Goal: Book appointment/travel/reservation

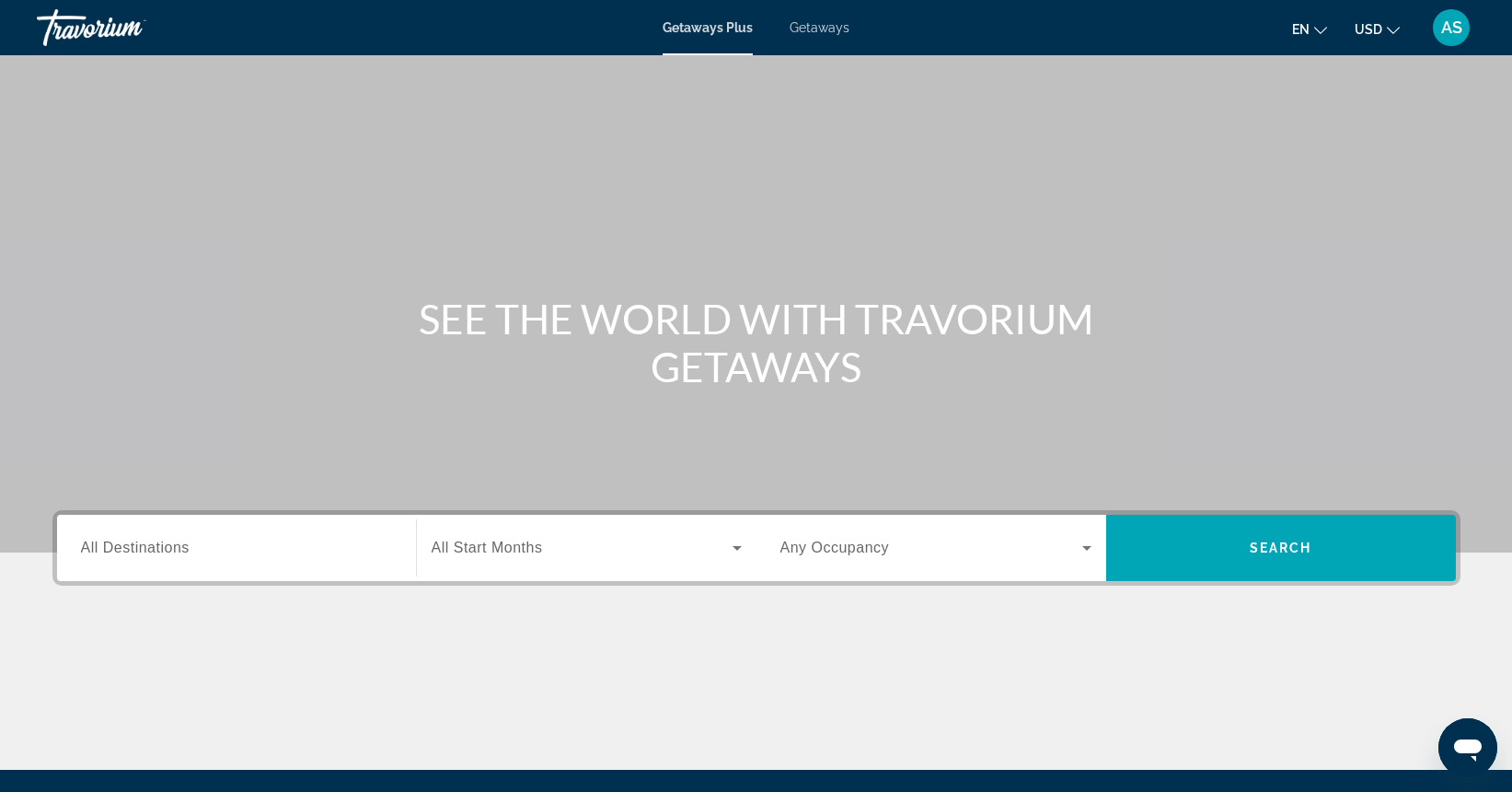
click at [241, 546] on input "Destination All Destinations" at bounding box center [237, 548] width 311 height 22
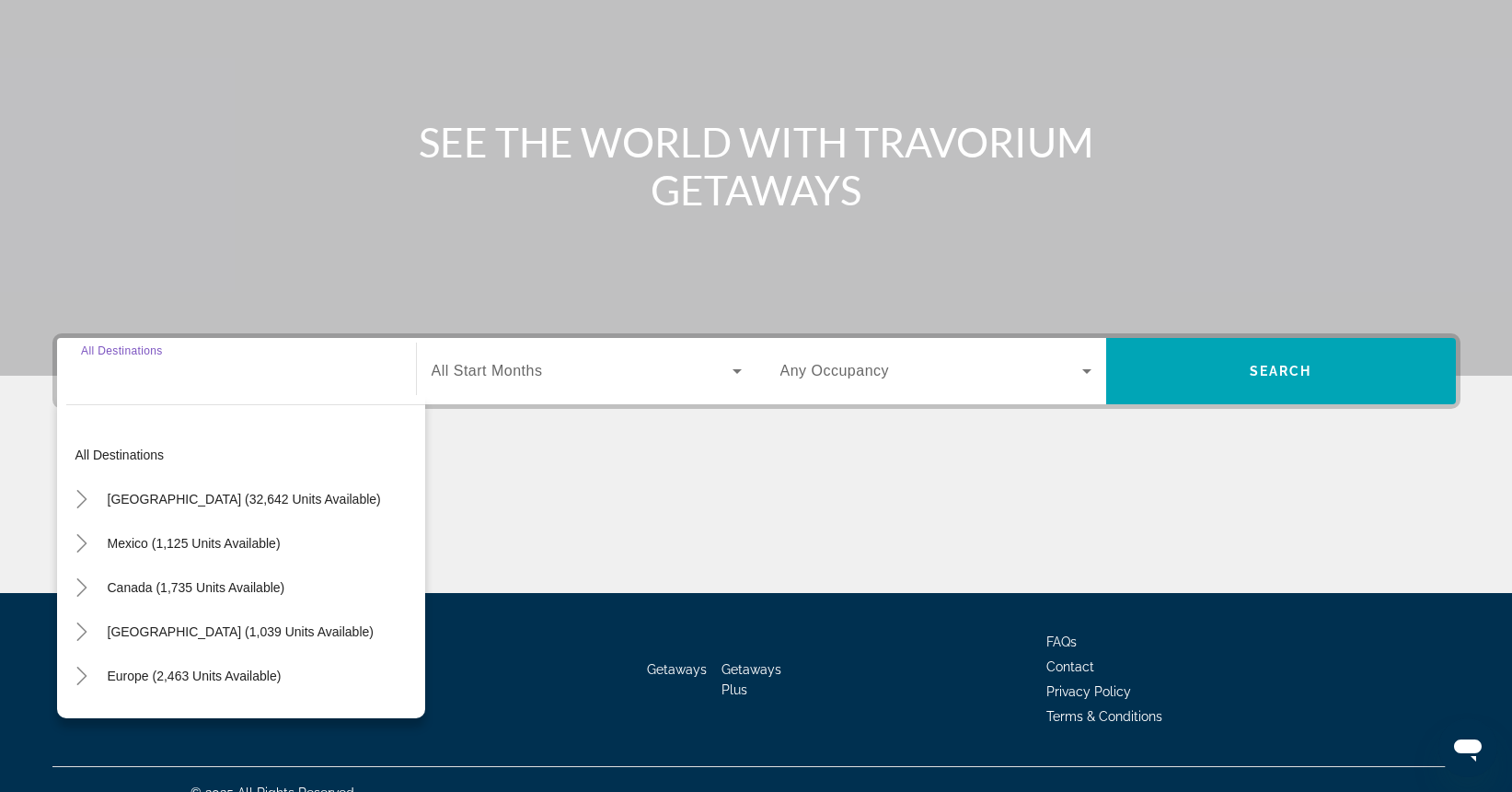
scroll to position [203, 0]
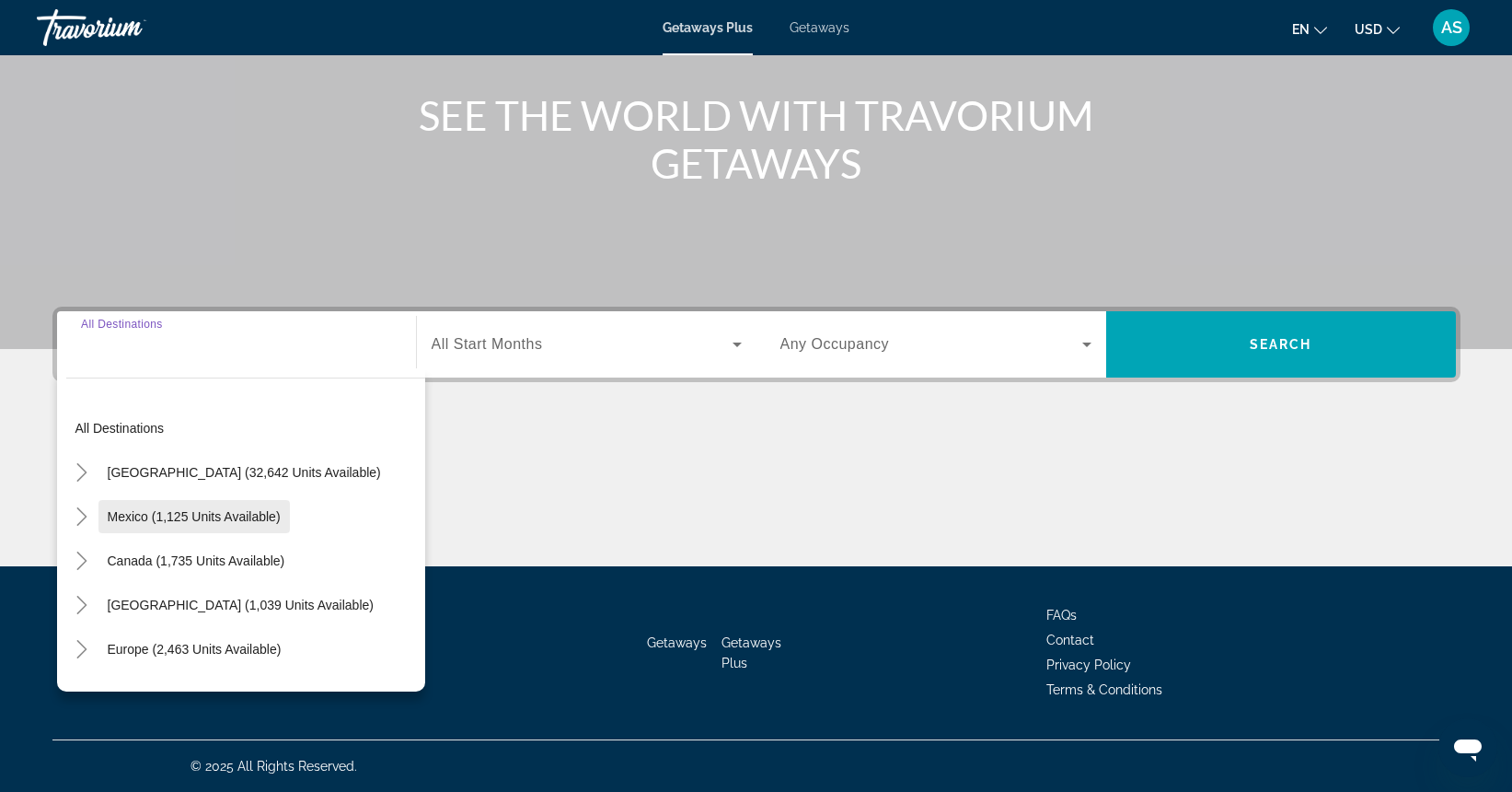
click at [173, 517] on span "Mexico (1,125 units available)" at bounding box center [194, 516] width 173 height 14
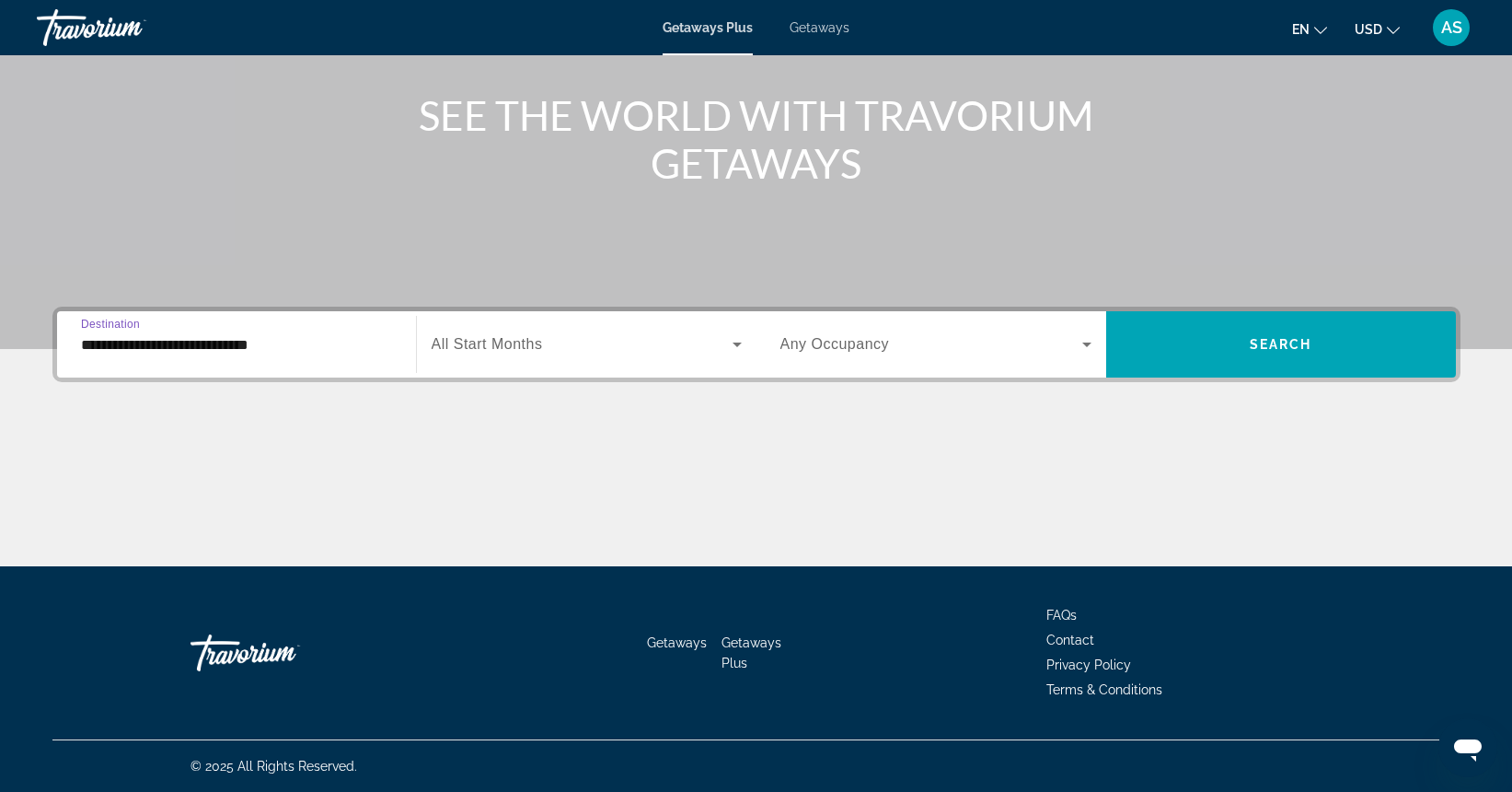
click at [146, 351] on input "**********" at bounding box center [237, 345] width 311 height 22
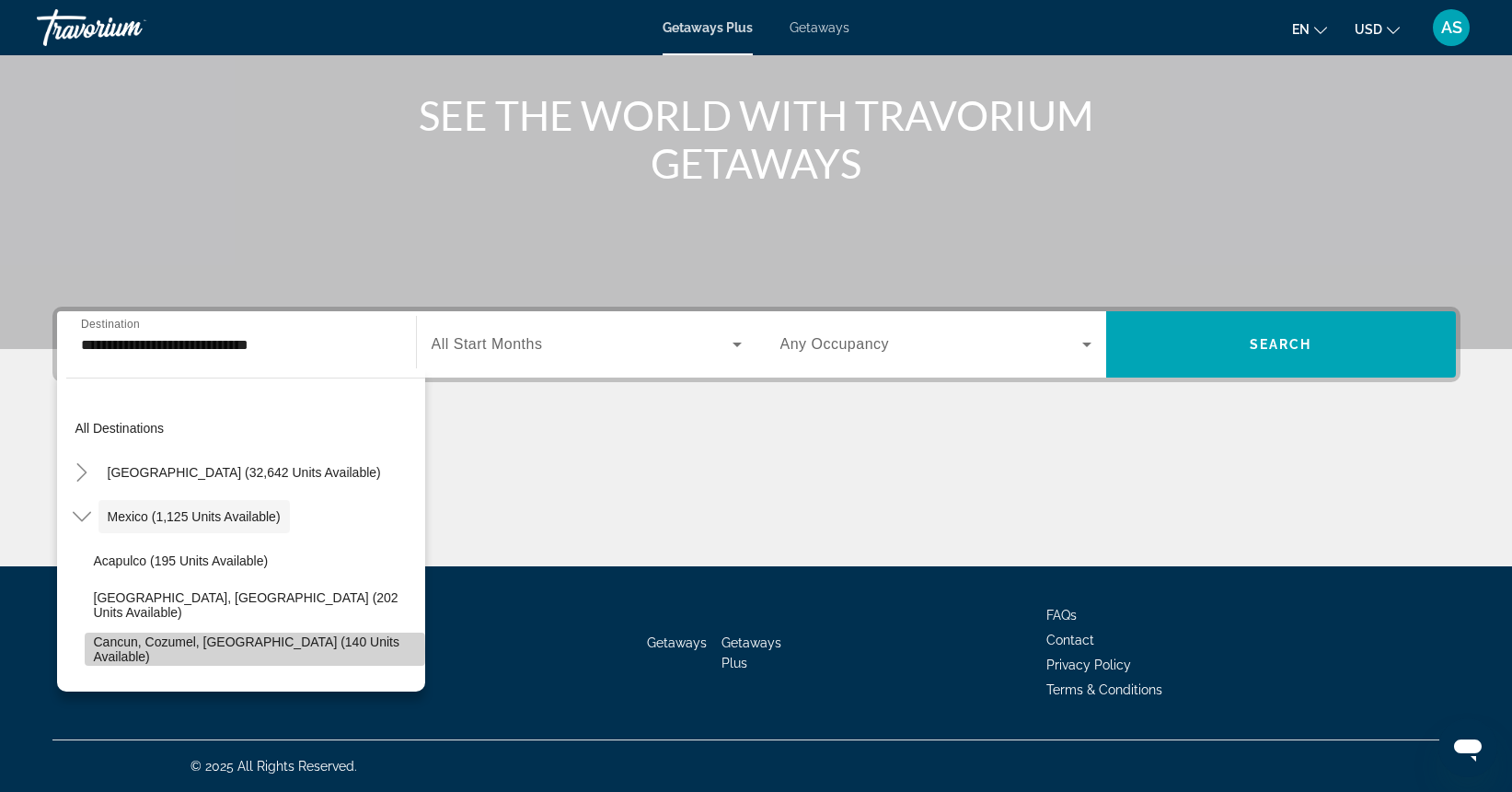
click at [131, 651] on span "Cancun, Cozumel, [GEOGRAPHIC_DATA] (140 units available)" at bounding box center [254, 649] width 322 height 30
type input "**********"
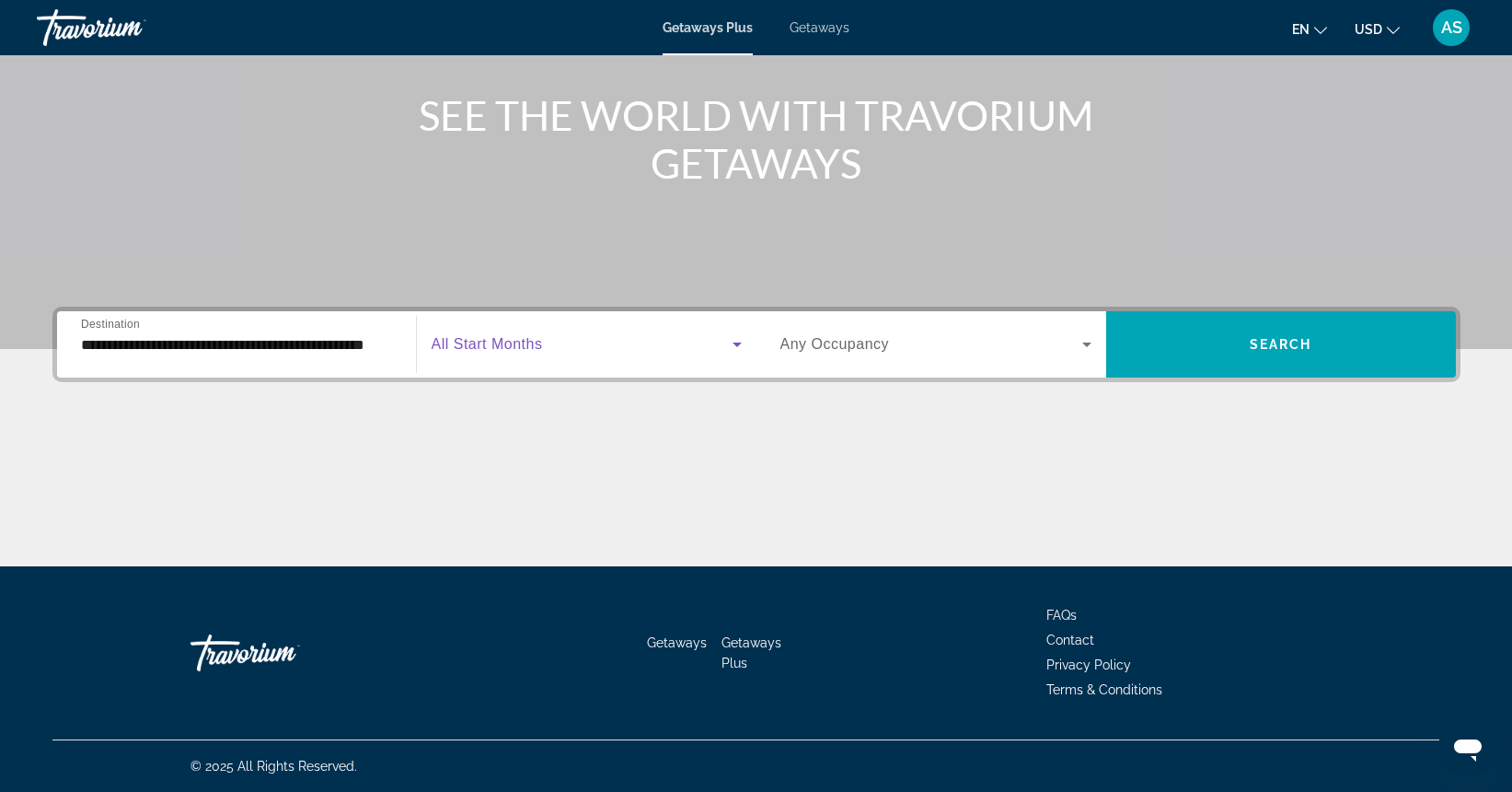
click at [543, 349] on span "Search widget" at bounding box center [582, 344] width 301 height 22
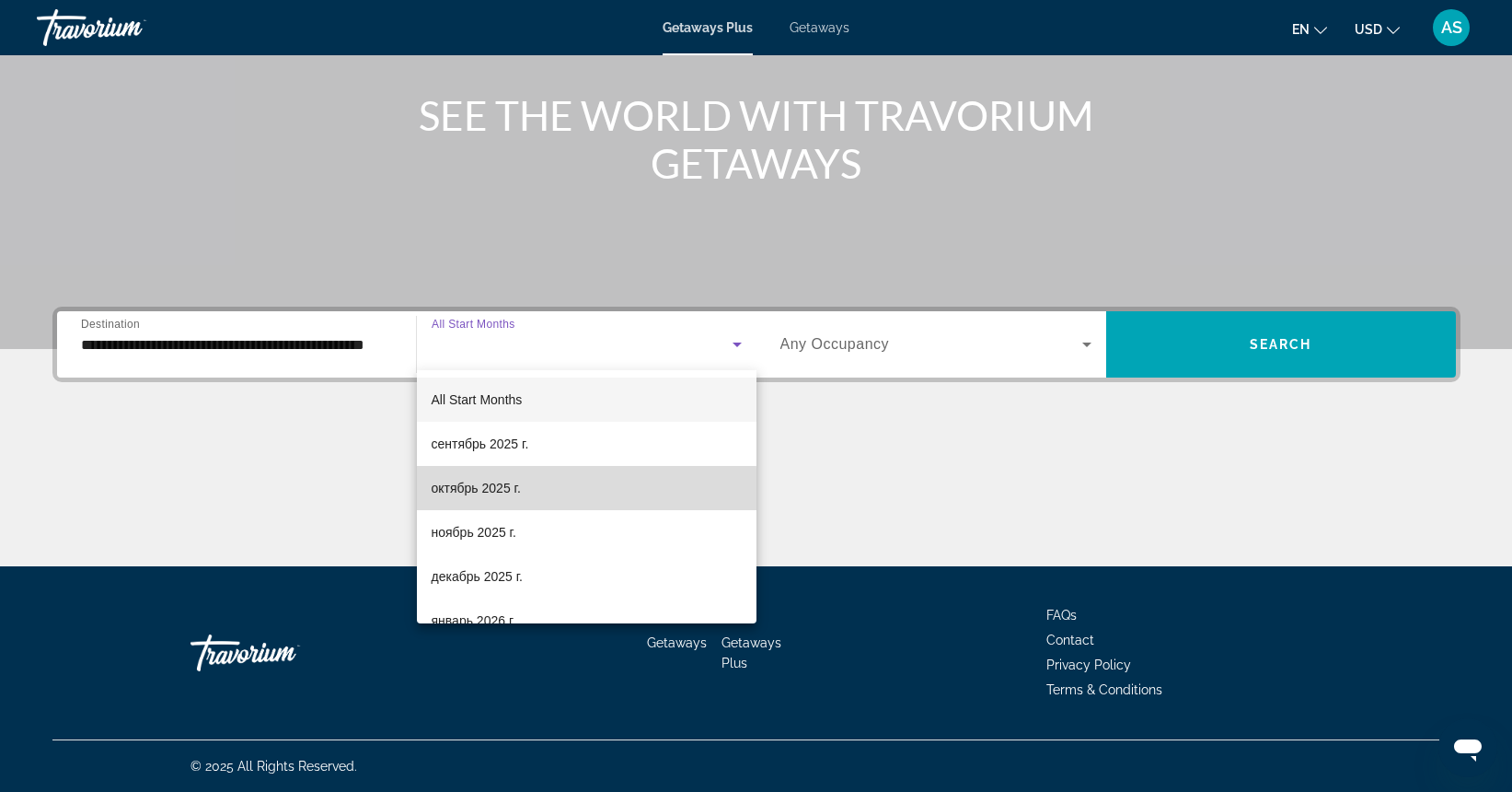
click at [518, 489] on span "октябрь 2025 г." at bounding box center [476, 487] width 89 height 22
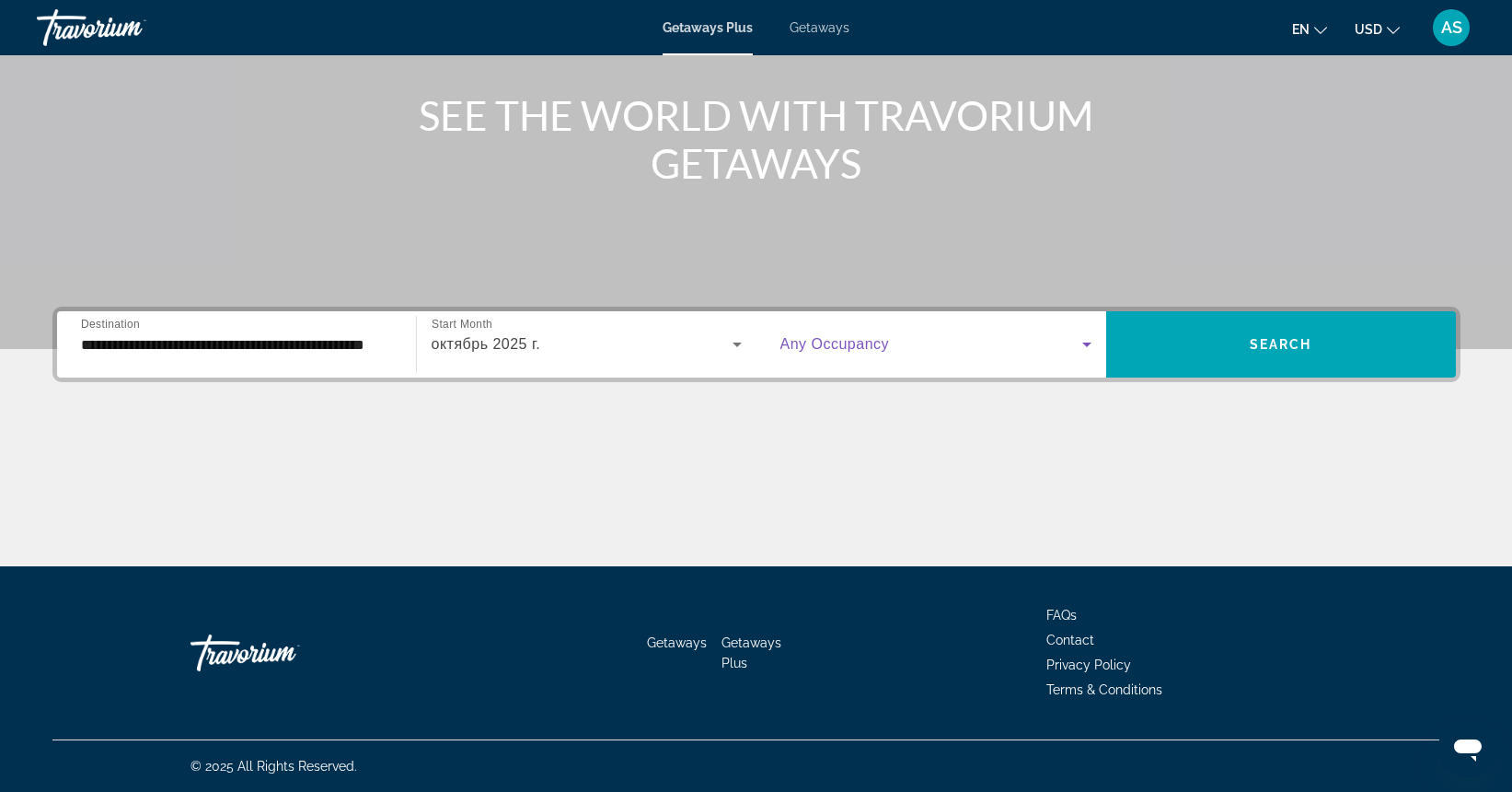
click at [1083, 340] on icon "Search widget" at bounding box center [1086, 344] width 22 height 22
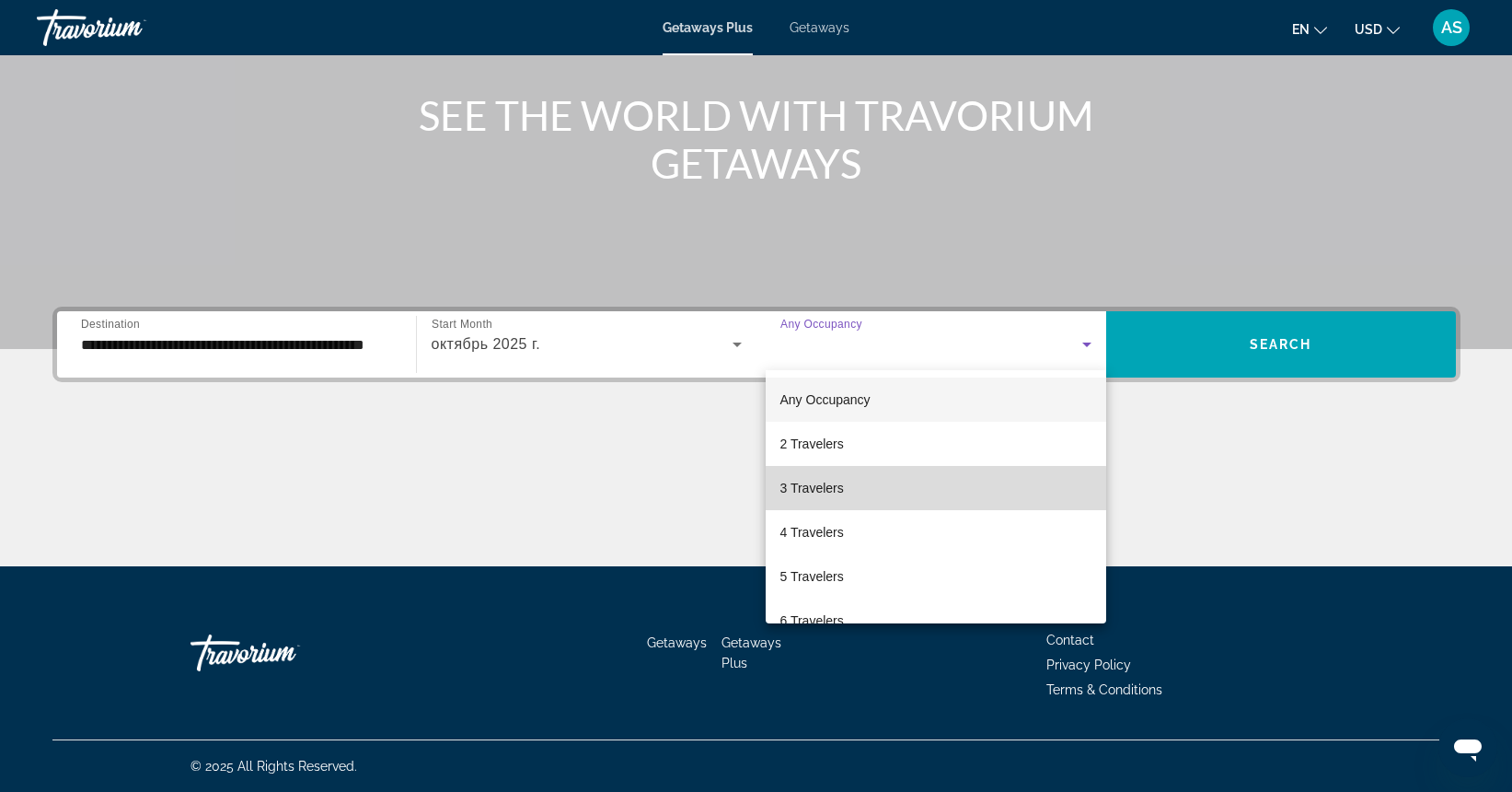
click at [820, 491] on span "3 Travelers" at bounding box center [812, 487] width 63 height 22
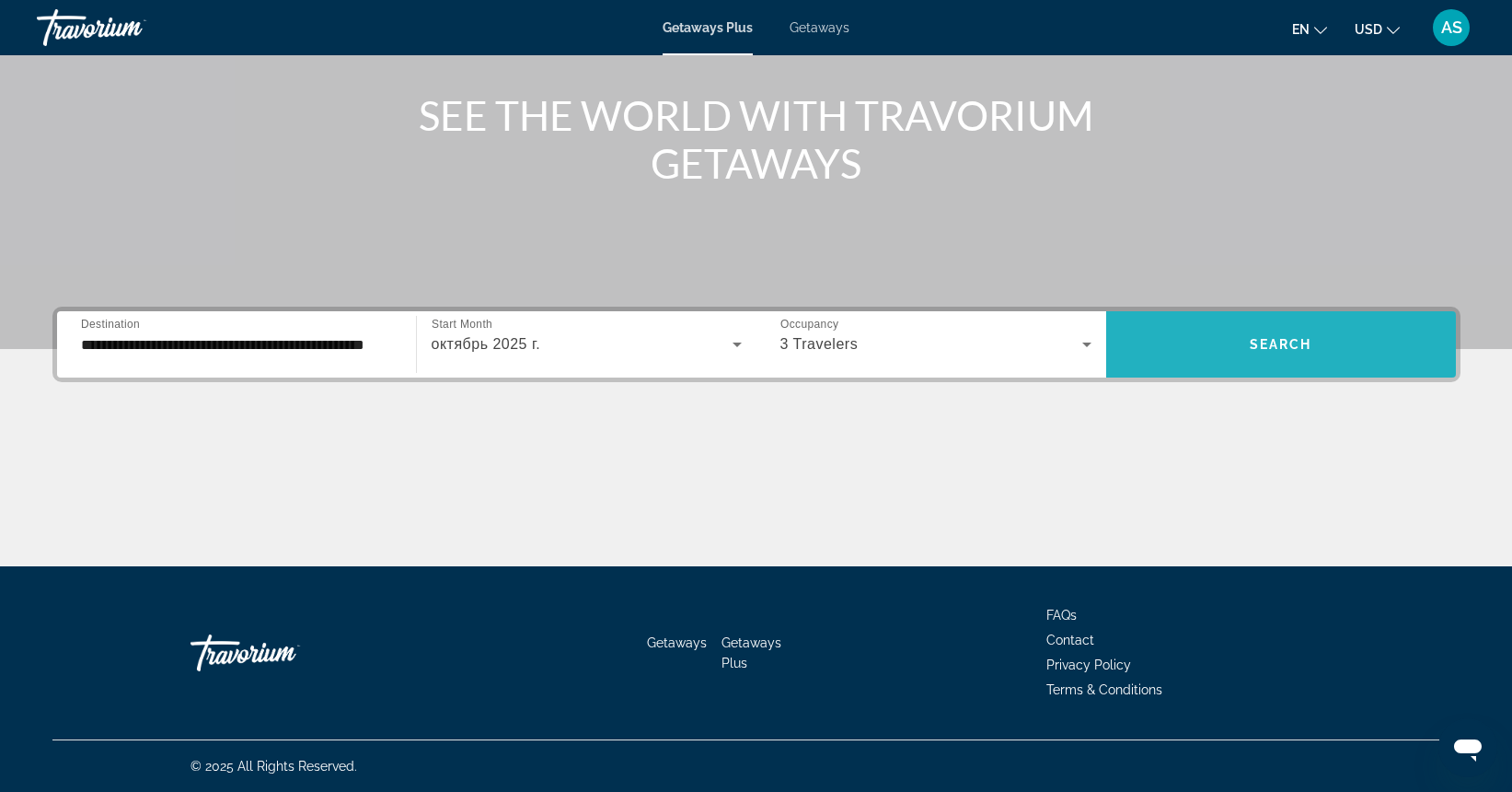
click at [1197, 343] on span "Search widget" at bounding box center [1281, 344] width 350 height 44
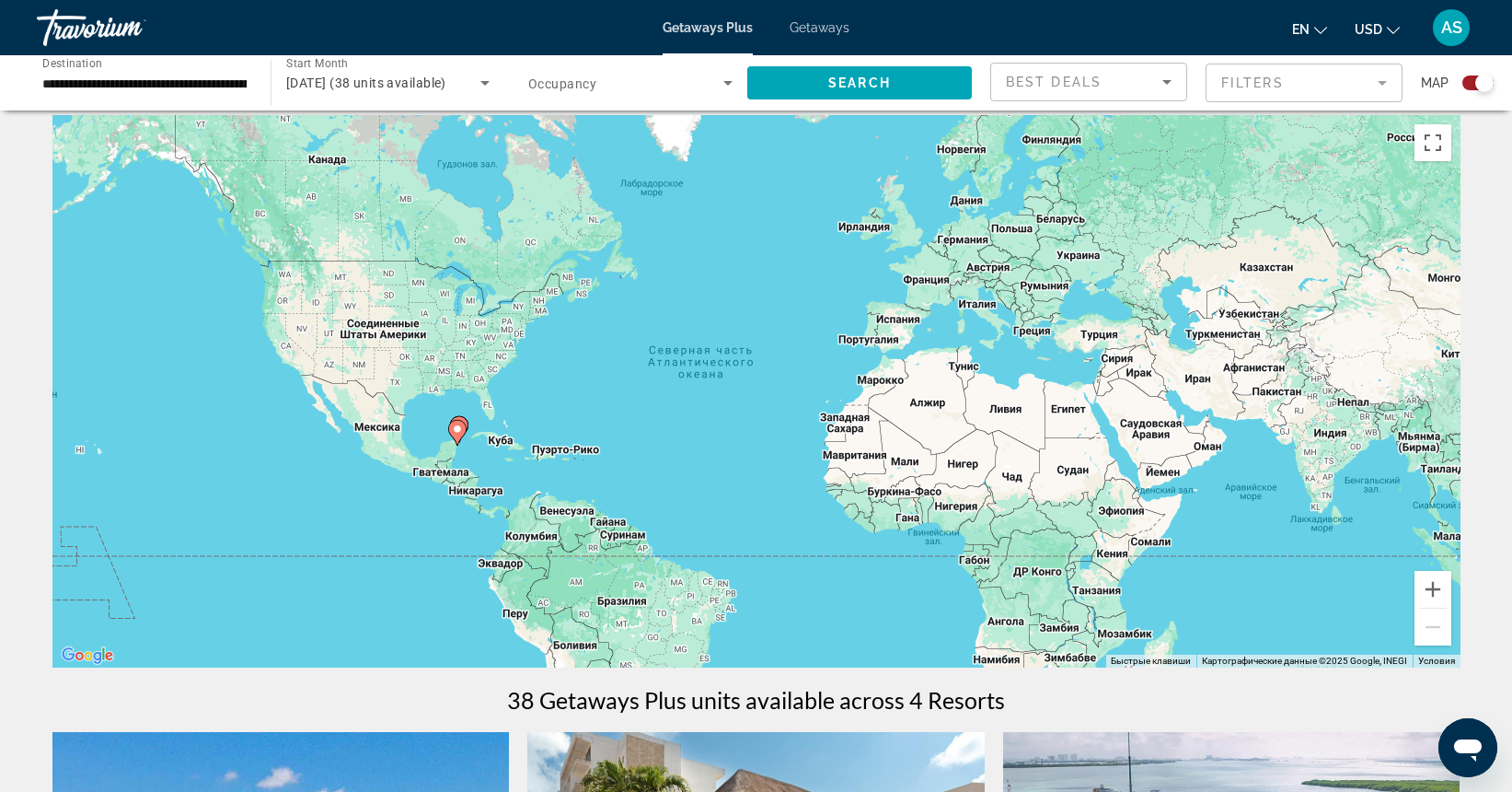
scroll to position [0, 1]
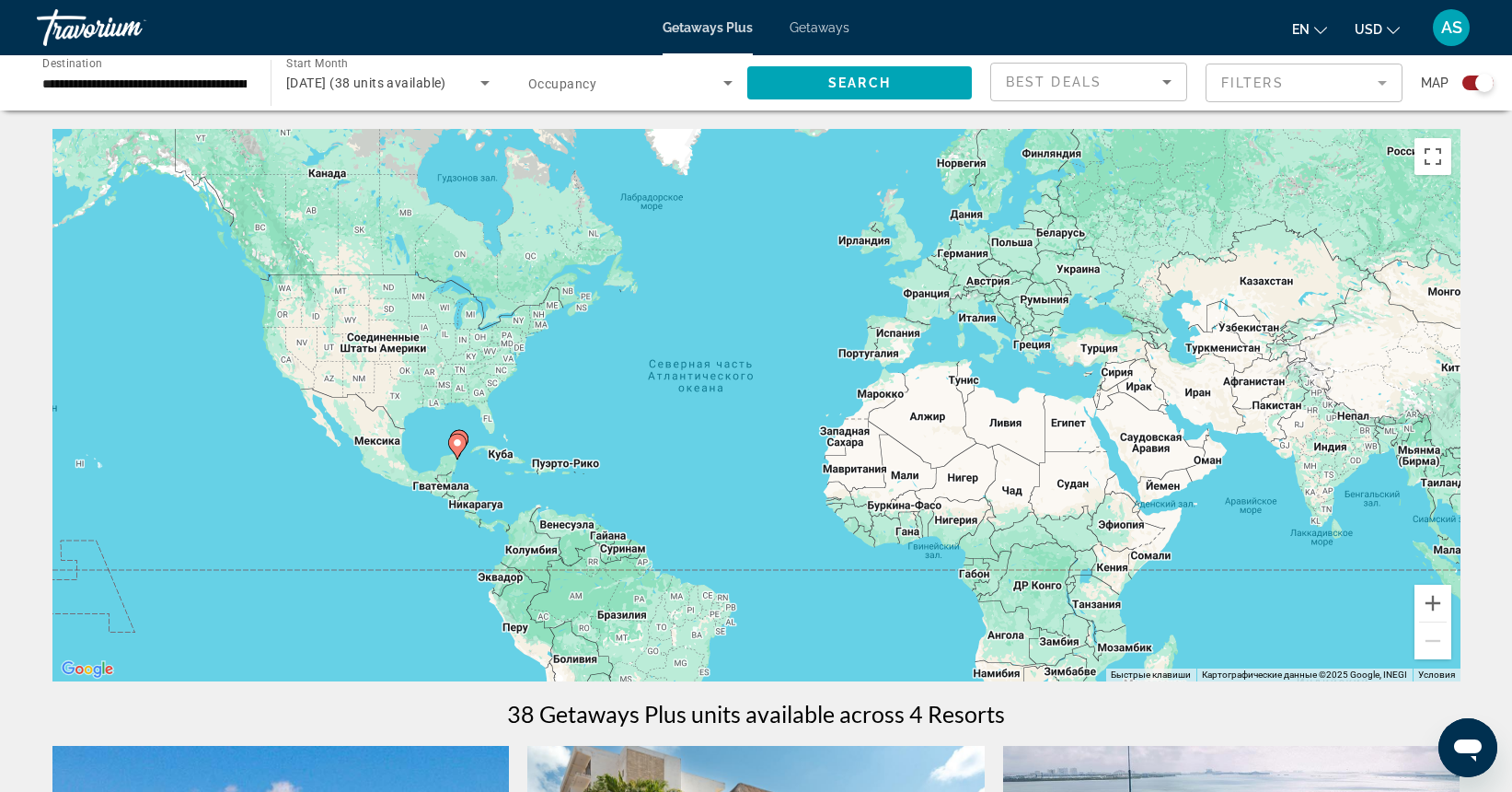
click at [1374, 85] on mat-form-field "Filters" at bounding box center [1304, 82] width 197 height 38
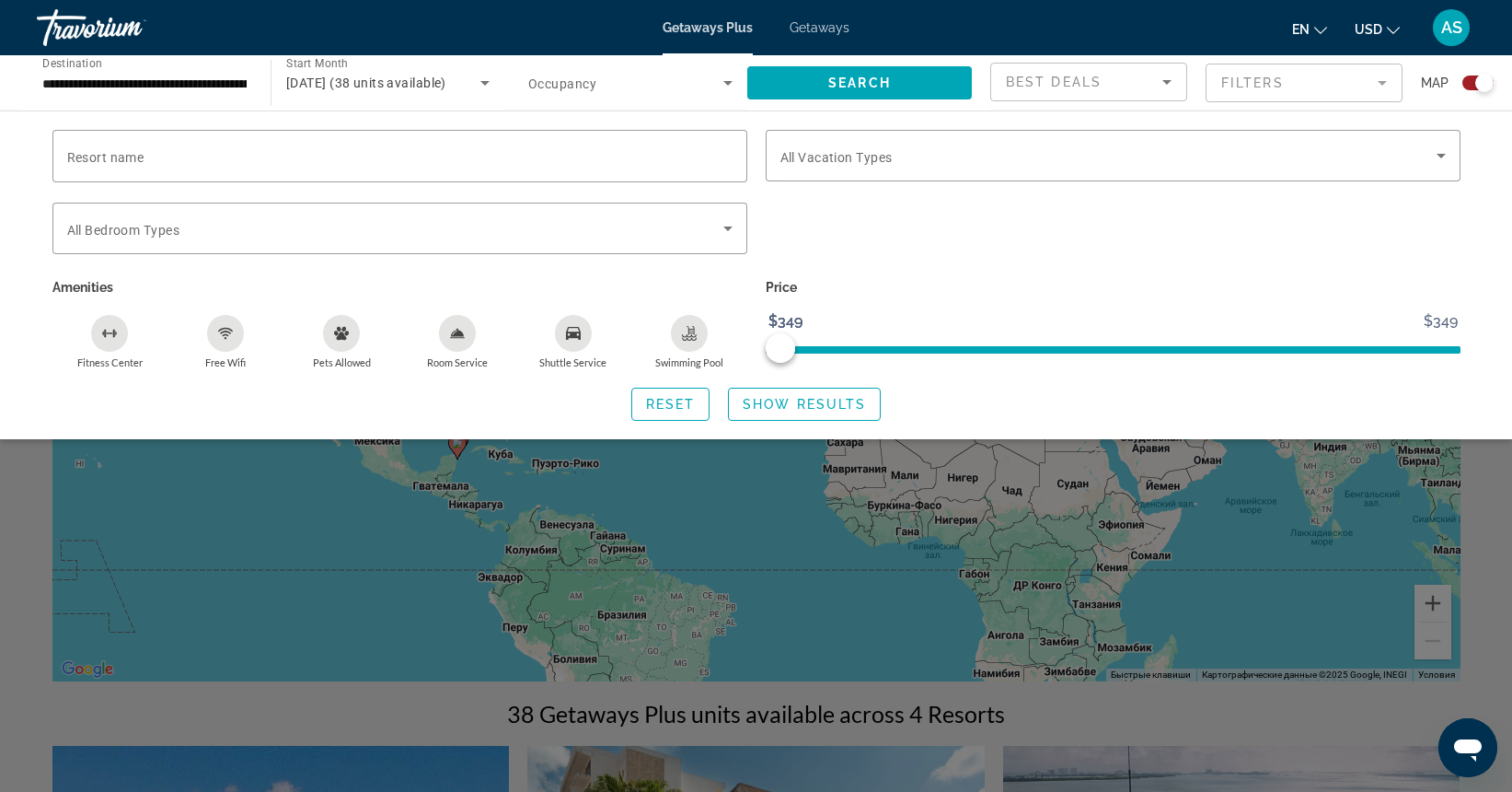
scroll to position [0, 0]
click at [1374, 85] on mat-form-field "Filters" at bounding box center [1304, 82] width 197 height 38
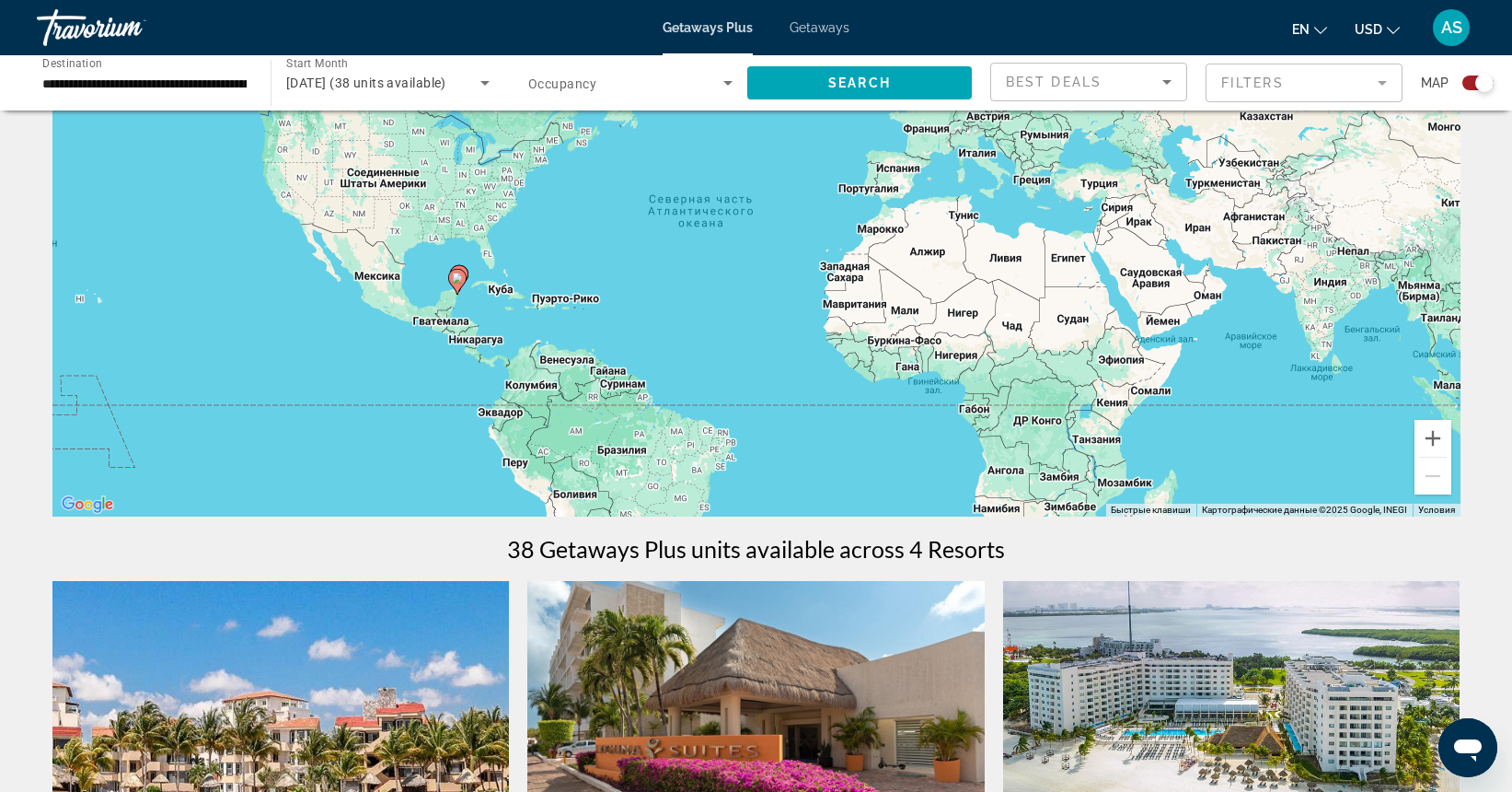
scroll to position [211, 0]
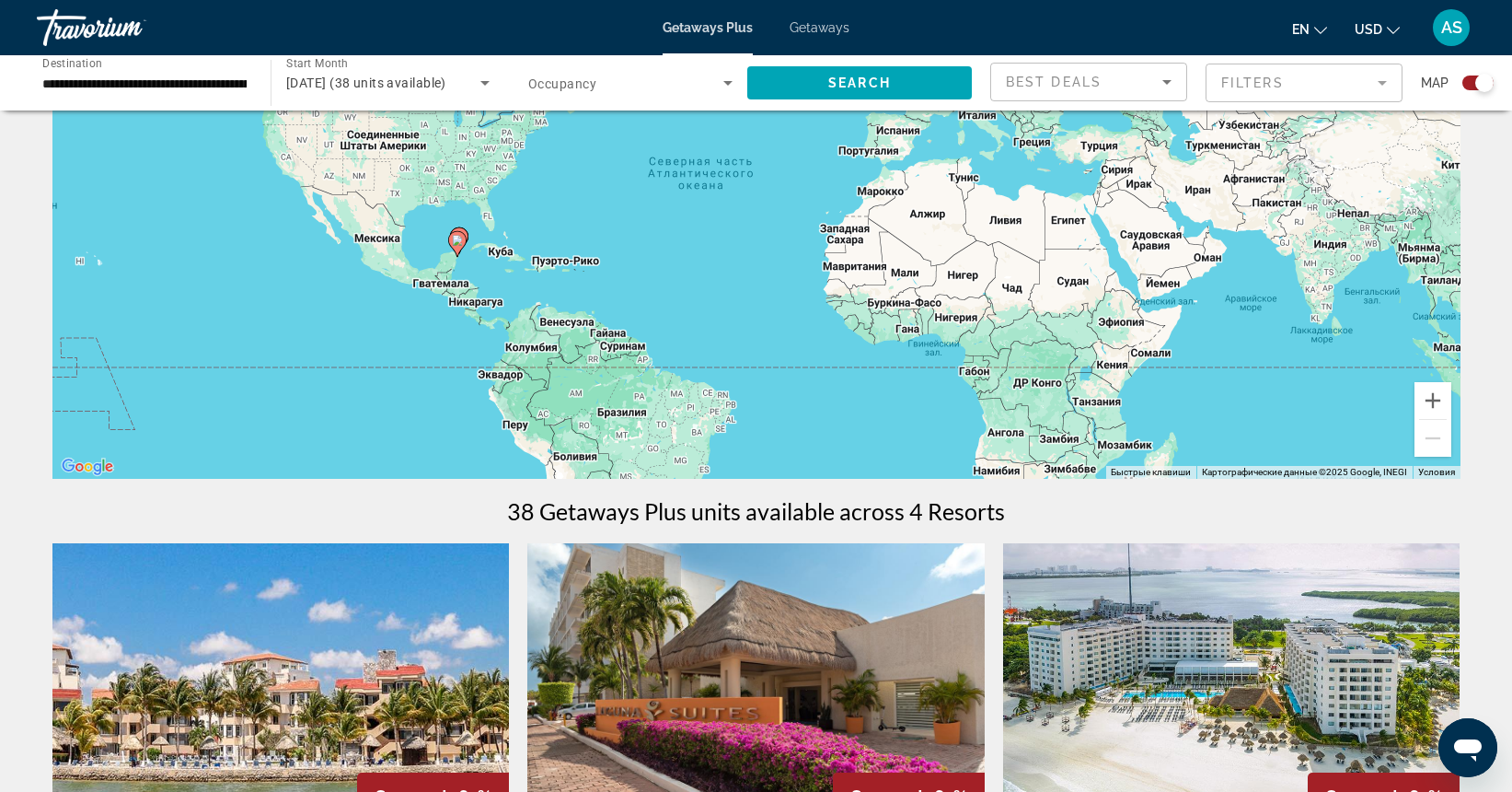
drag, startPoint x: 1374, startPoint y: 85, endPoint x: 1338, endPoint y: 90, distance: 36.3
click at [1338, 90] on mat-form-field "Filters" at bounding box center [1304, 82] width 197 height 38
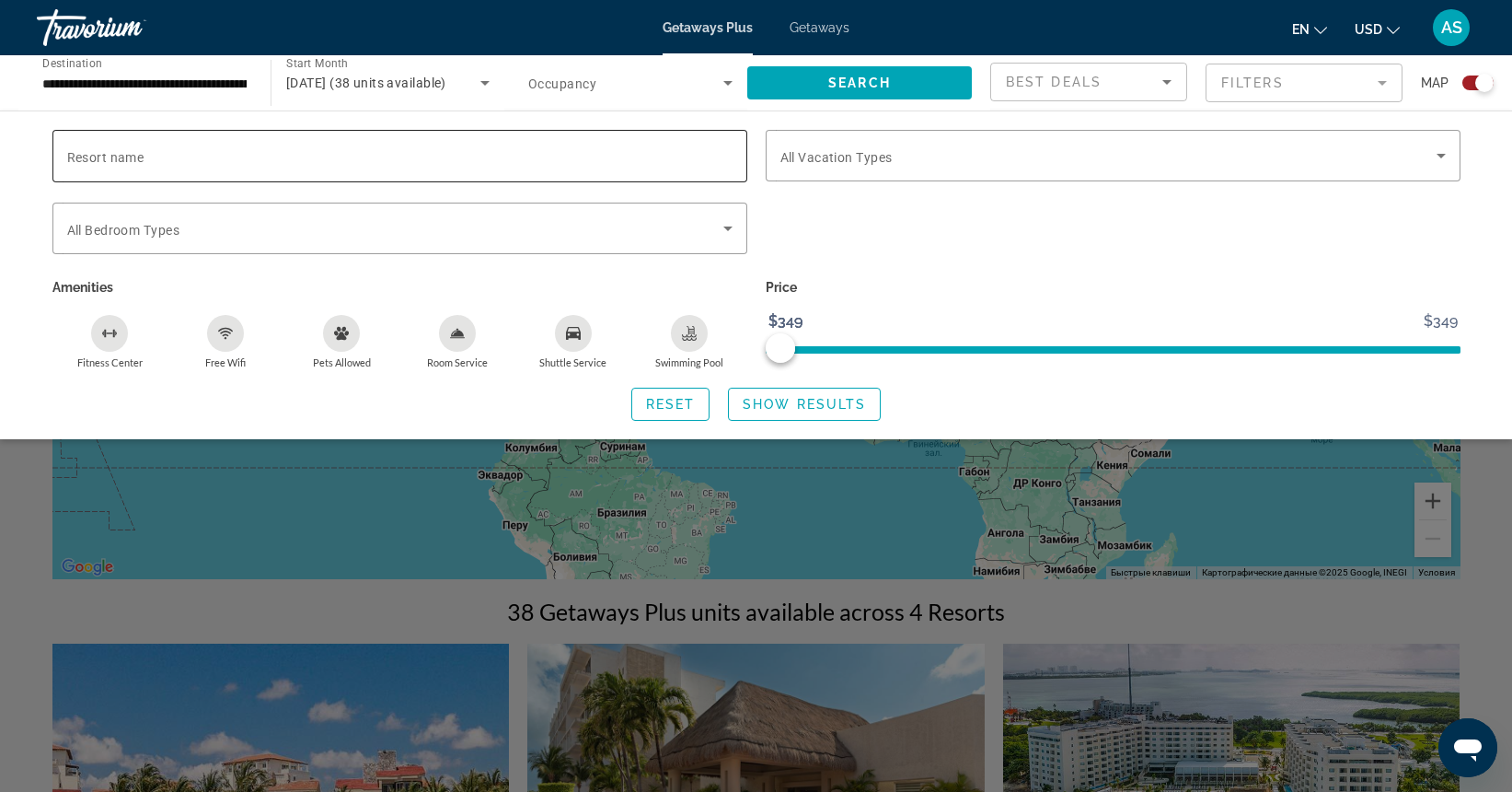
scroll to position [0, 0]
click at [806, 237] on div "Search widget" at bounding box center [1113, 238] width 713 height 72
click at [684, 21] on span "Getaways Plus" at bounding box center [708, 27] width 90 height 14
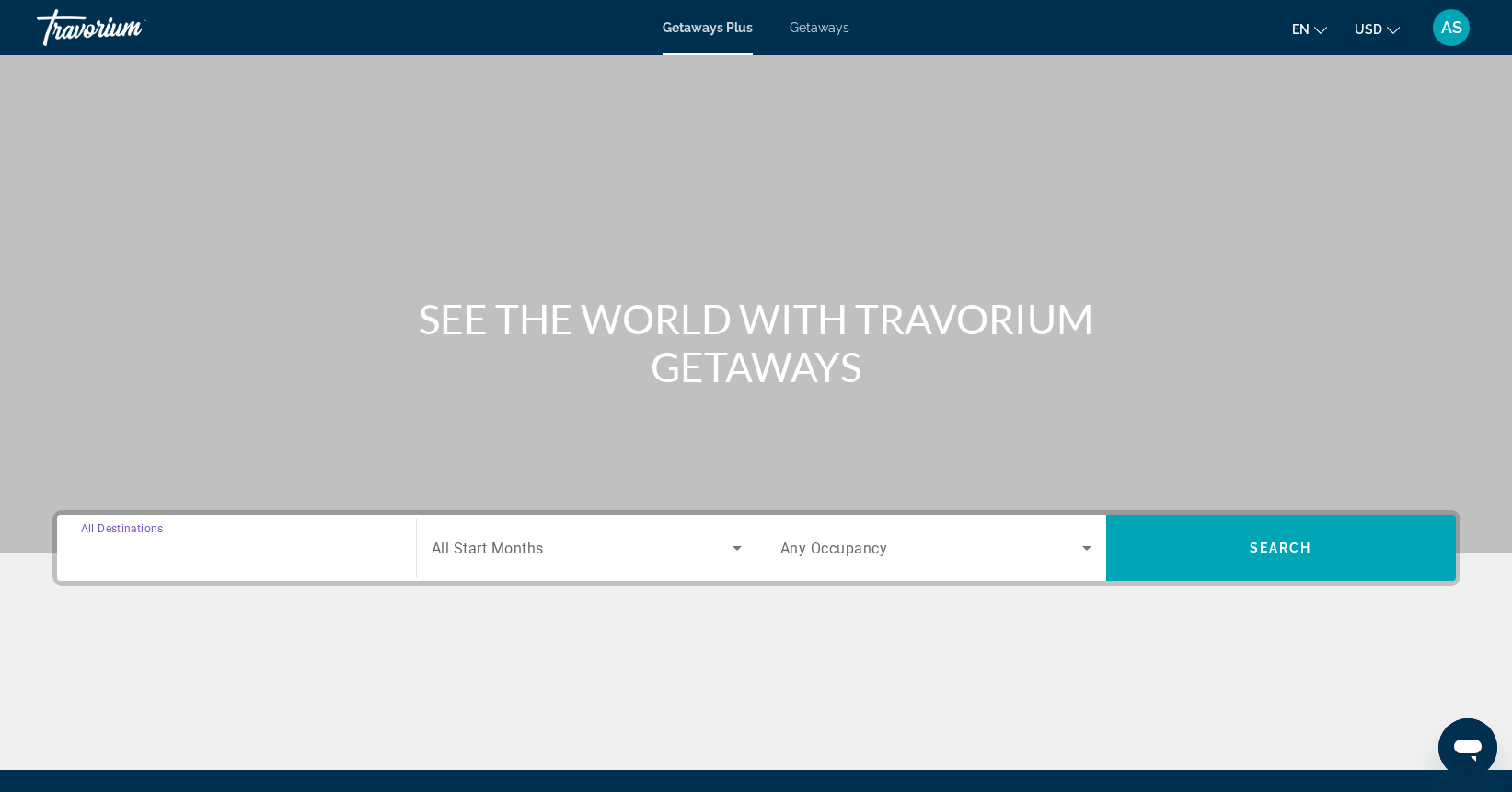
click at [290, 551] on input "Destination All Destinations" at bounding box center [237, 548] width 311 height 22
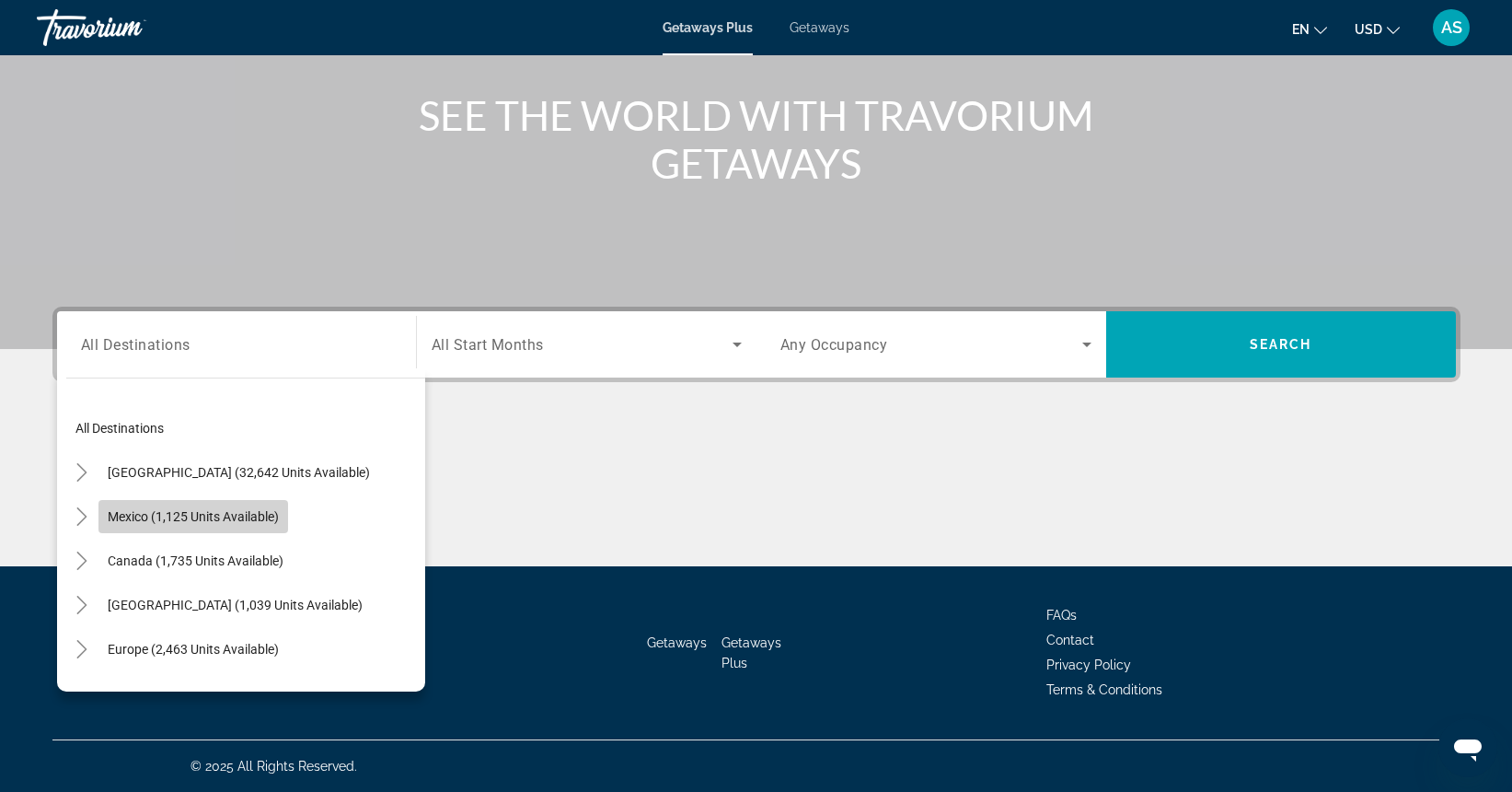
click at [159, 516] on span "Mexico (1,125 units available)" at bounding box center [193, 516] width 171 height 14
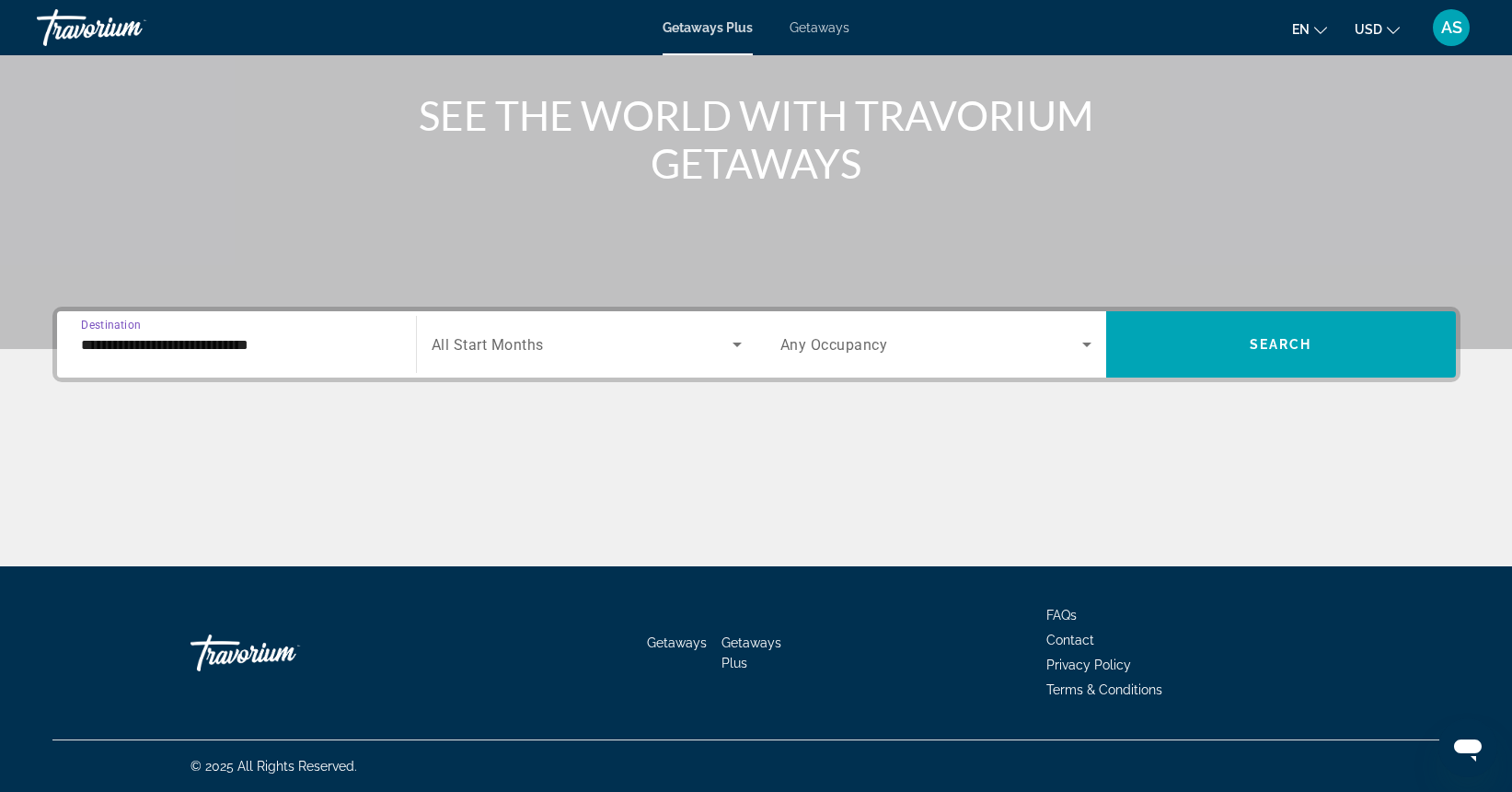
click at [112, 343] on input "**********" at bounding box center [237, 345] width 311 height 22
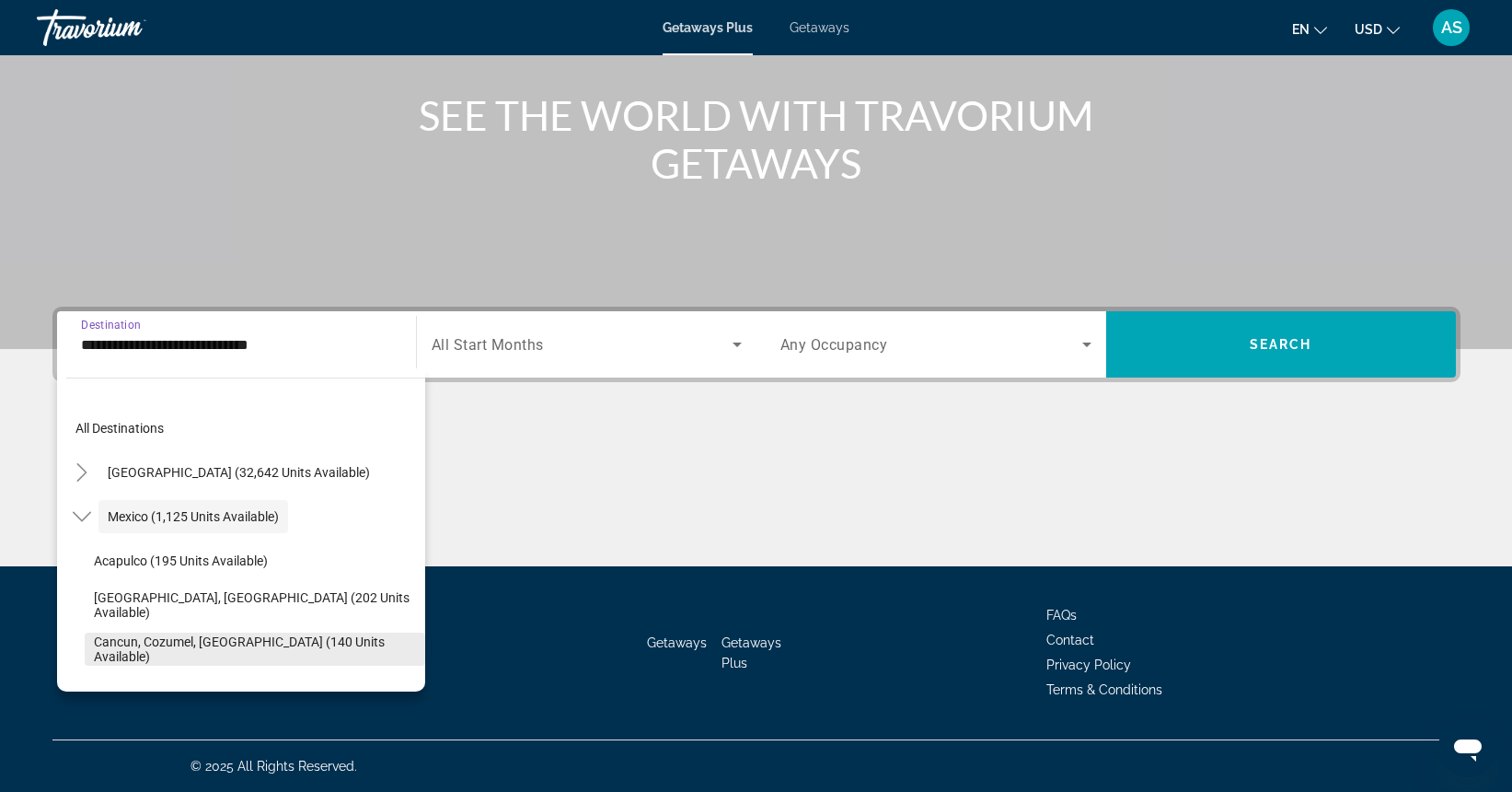
click at [116, 651] on span "Cancun, Cozumel, Riviera Maya (140 units available)" at bounding box center [254, 649] width 322 height 30
type input "**********"
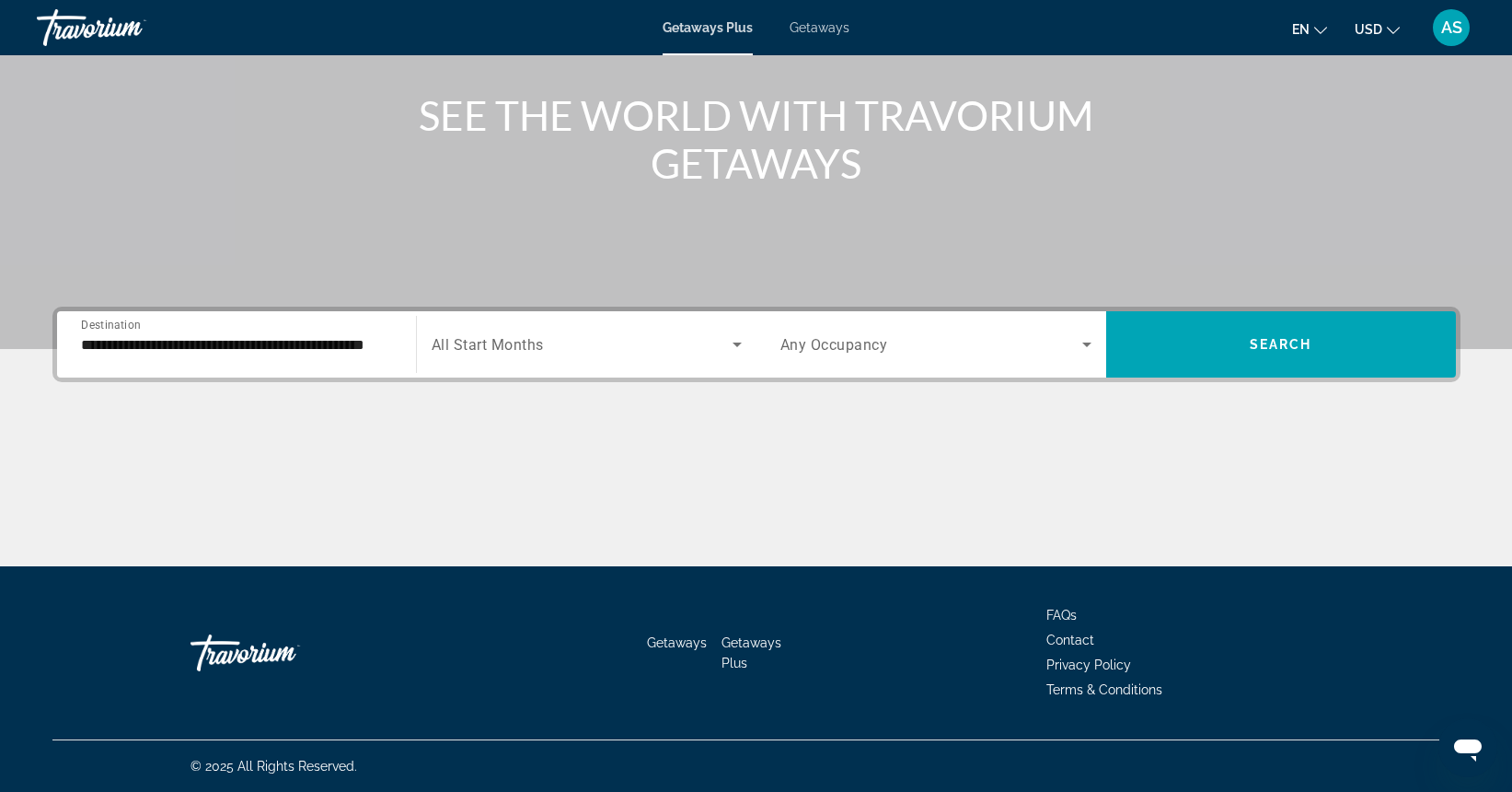
click at [455, 363] on div "Search widget" at bounding box center [586, 344] width 310 height 52
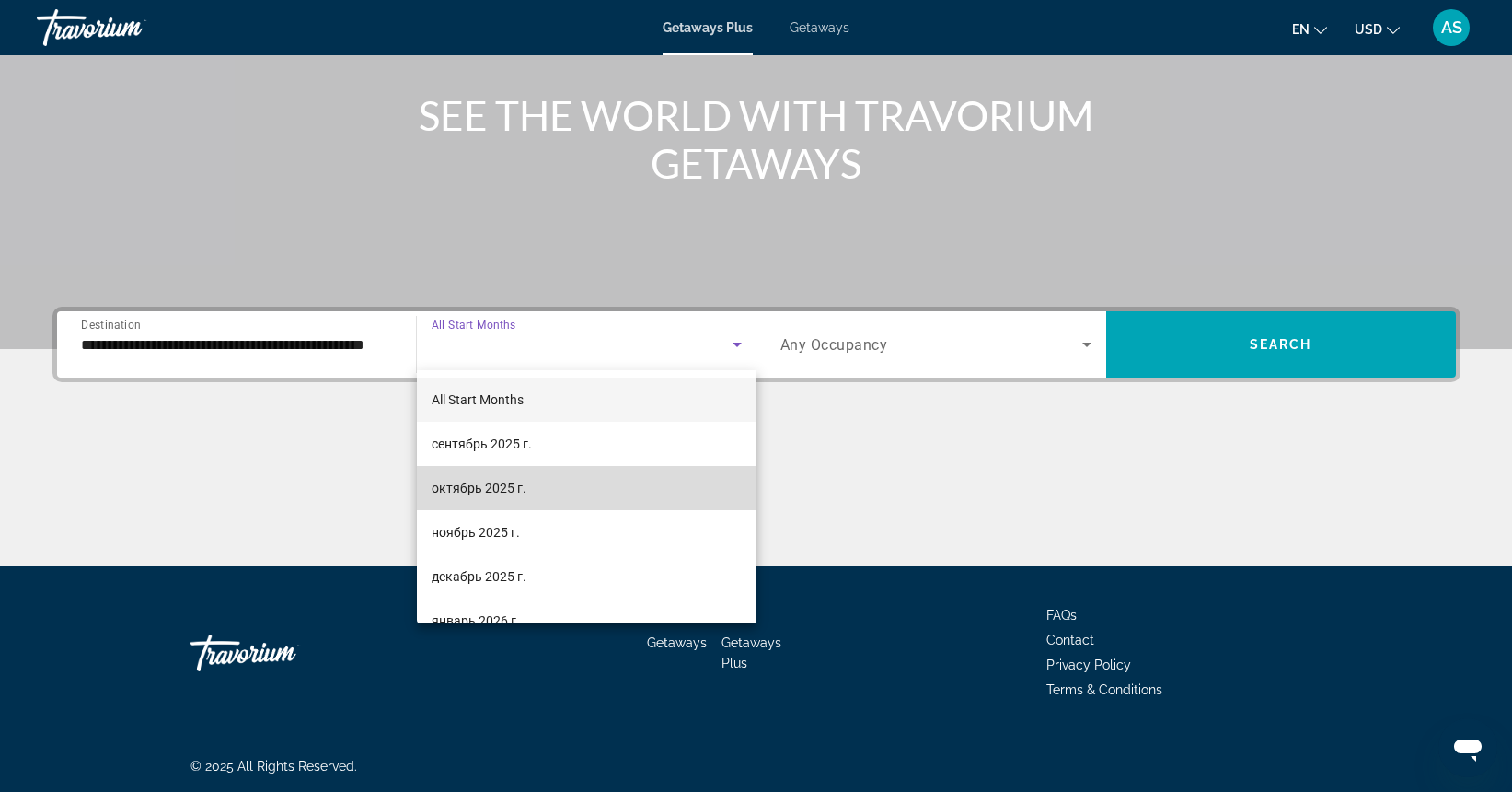
click at [470, 486] on span "октябрь 2025 г." at bounding box center [479, 487] width 95 height 22
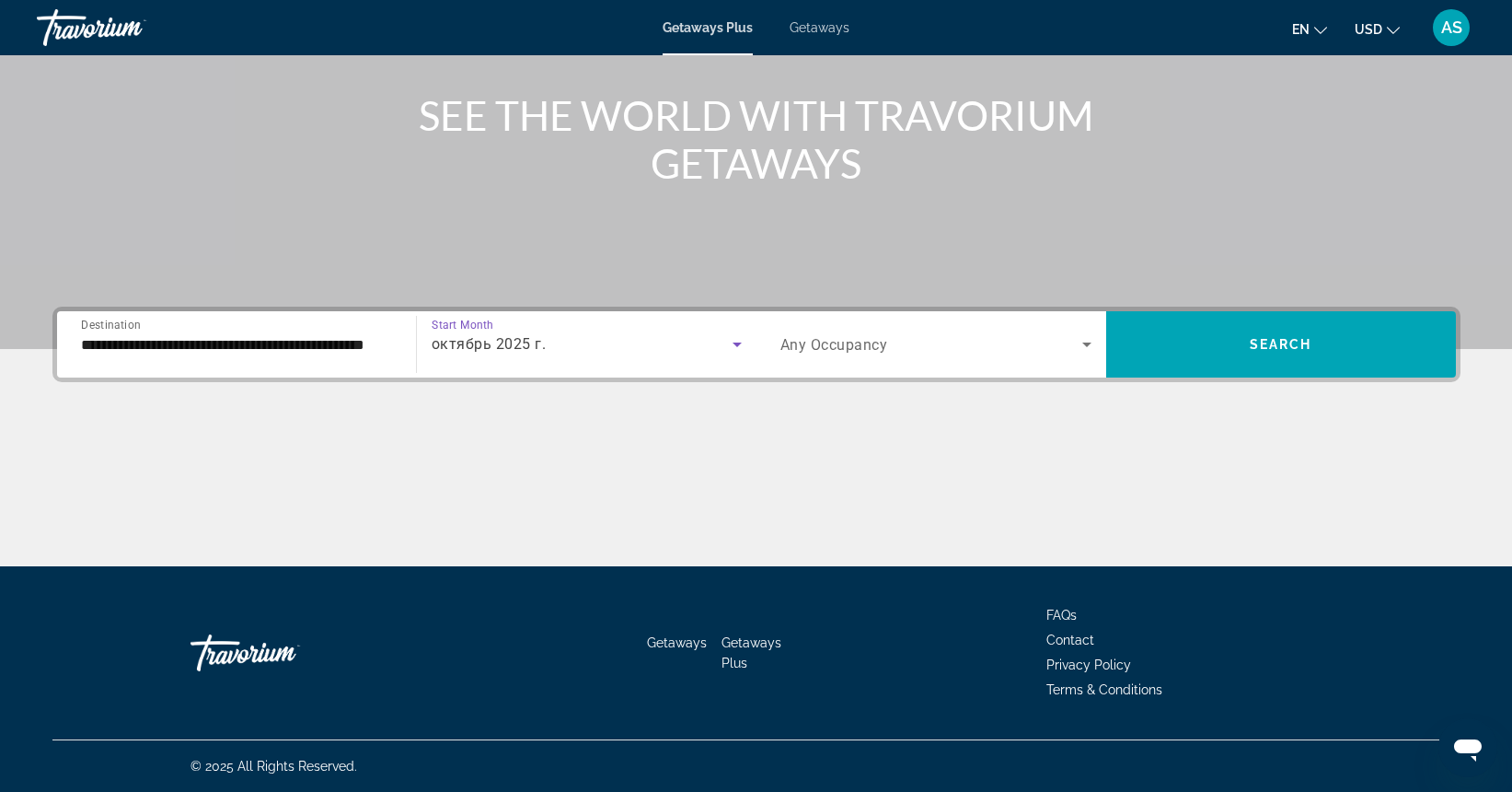
click at [802, 345] on span "Any Occupancy" at bounding box center [834, 345] width 108 height 17
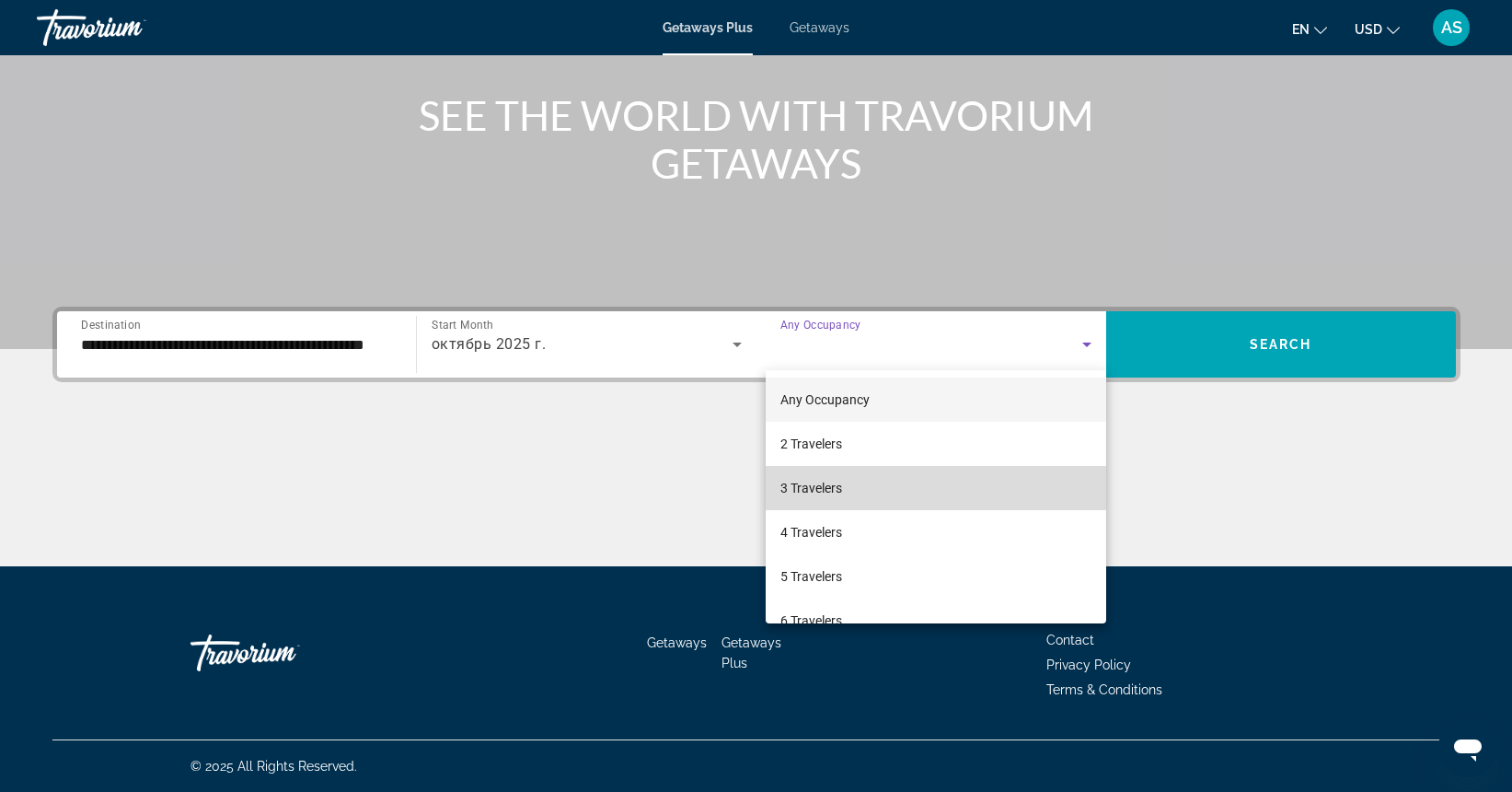
click at [820, 490] on span "3 Travelers" at bounding box center [811, 487] width 62 height 22
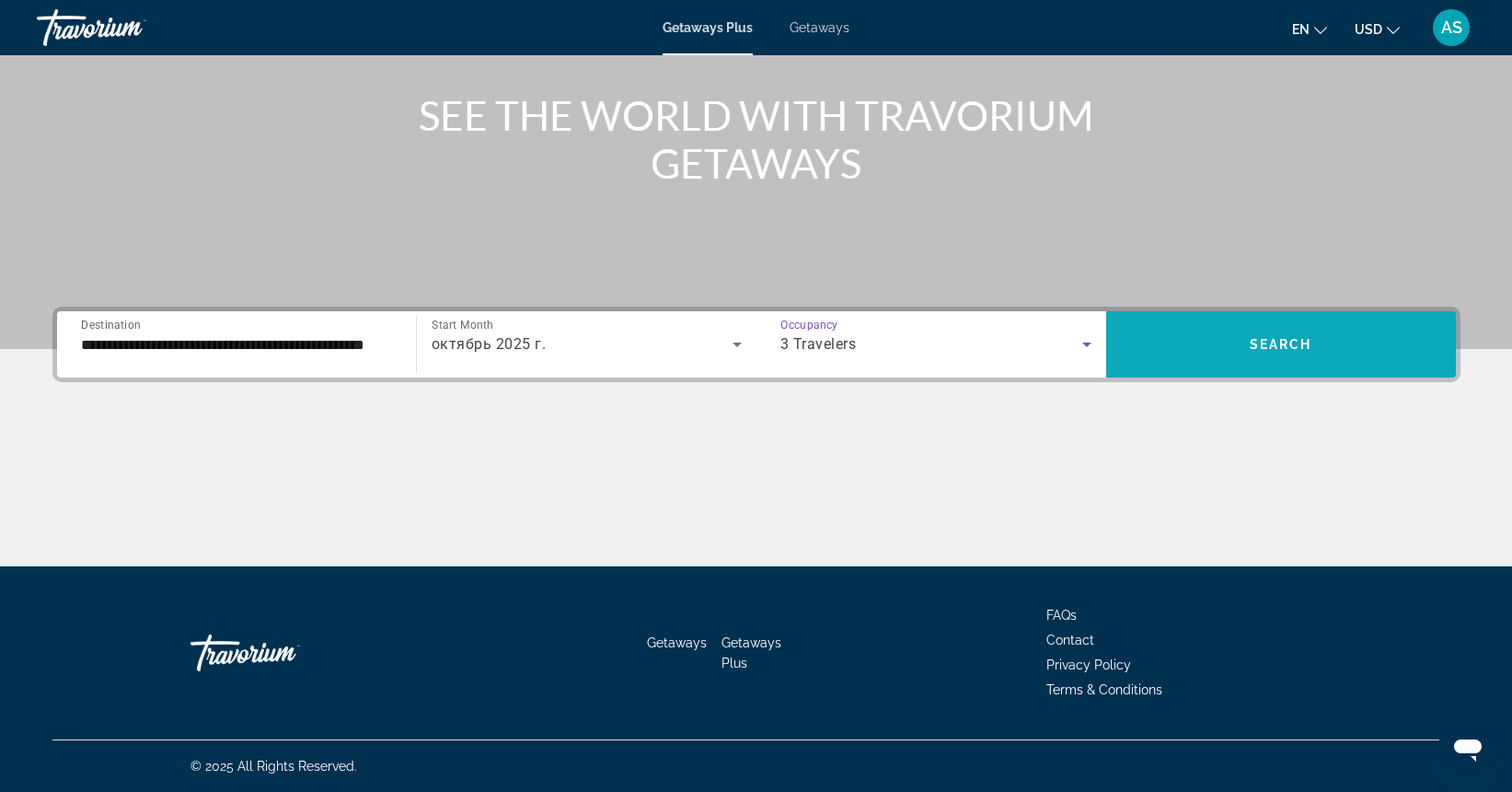
click at [1138, 351] on span "Search widget" at bounding box center [1281, 344] width 350 height 44
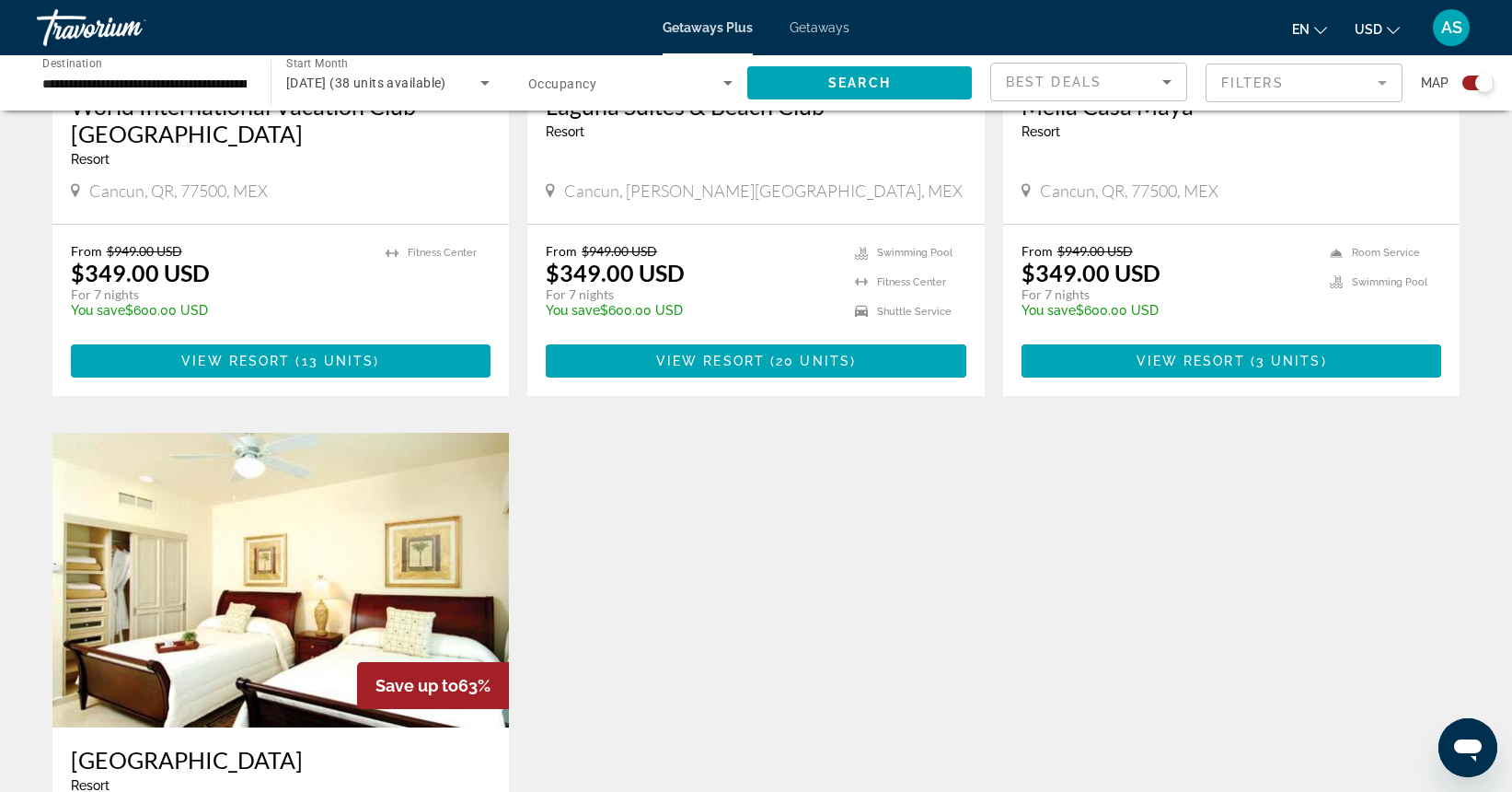
scroll to position [968, 0]
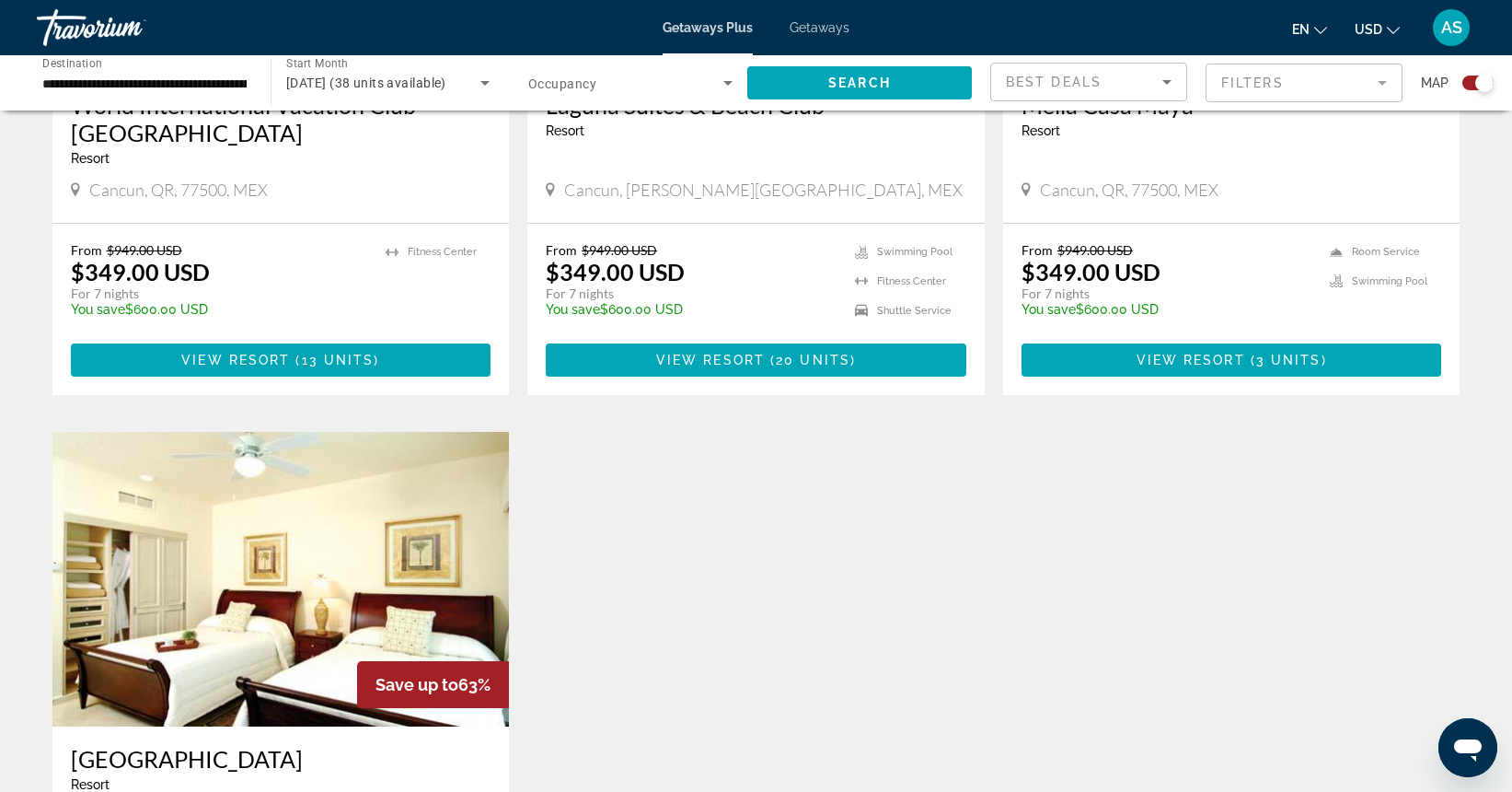
click at [810, 30] on span "Getaways" at bounding box center [820, 27] width 60 height 14
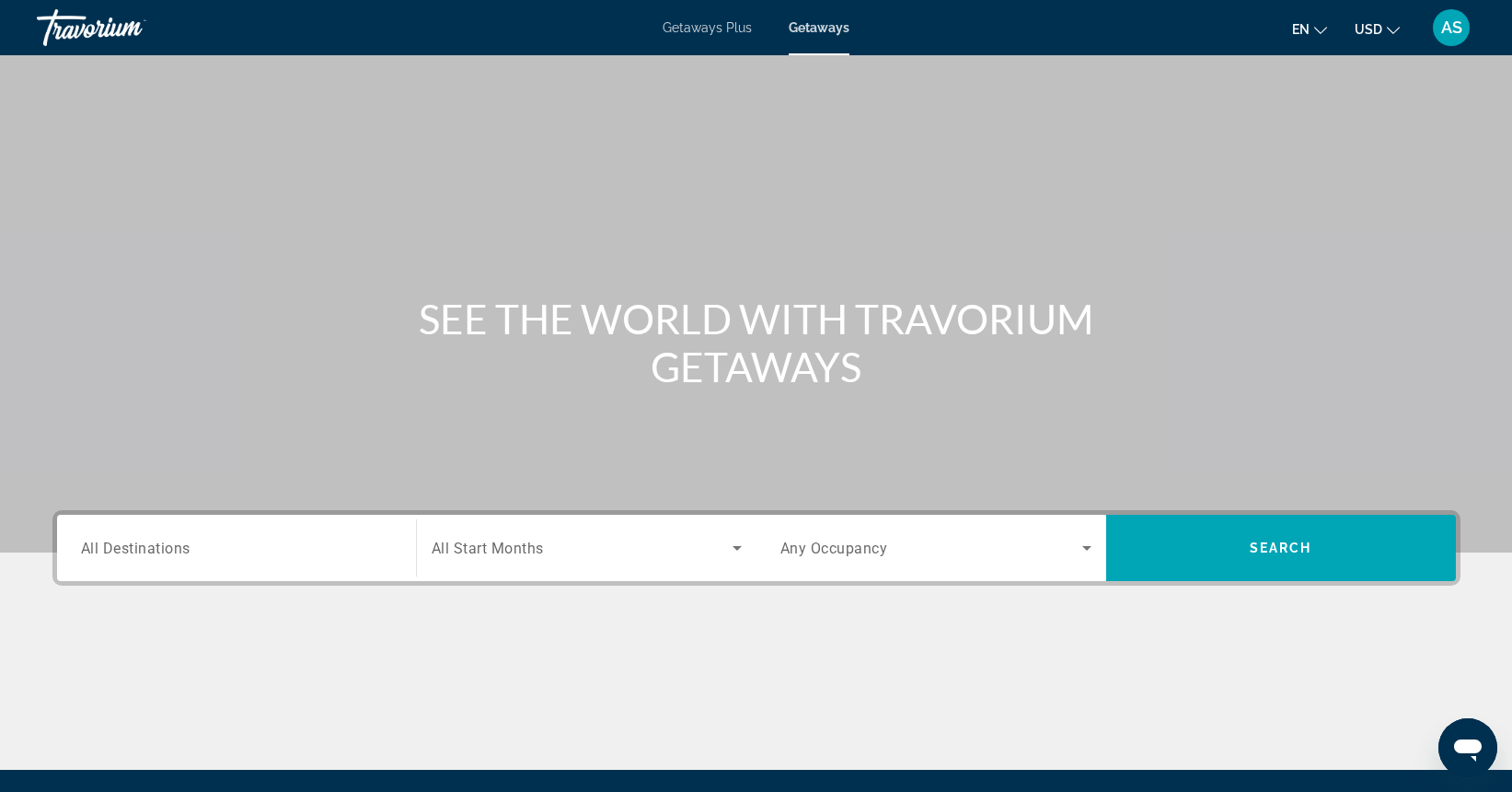
click at [189, 556] on span "All Destinations" at bounding box center [136, 547] width 110 height 17
click at [189, 556] on input "Destination All Destinations" at bounding box center [237, 548] width 311 height 22
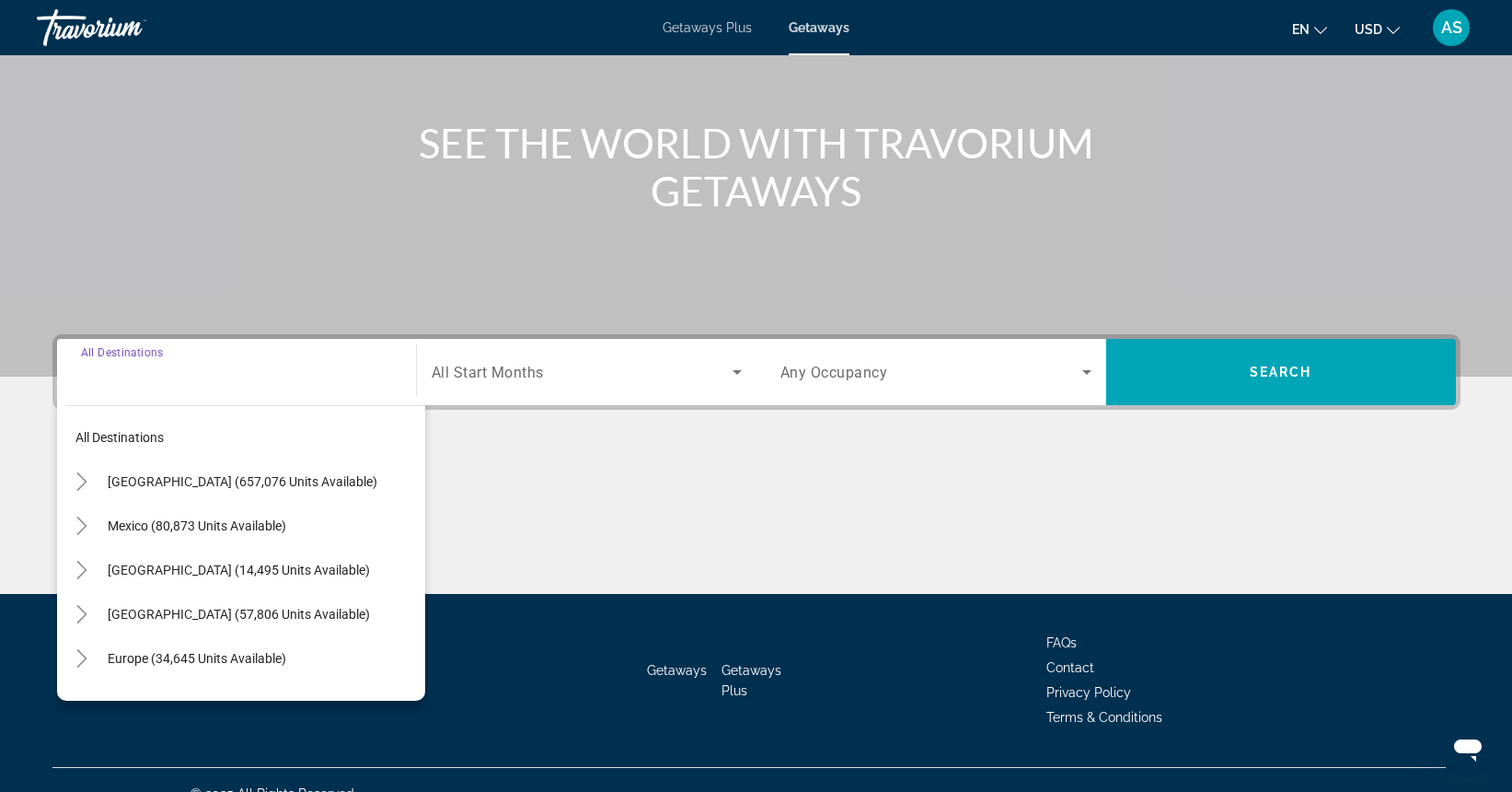
scroll to position [203, 0]
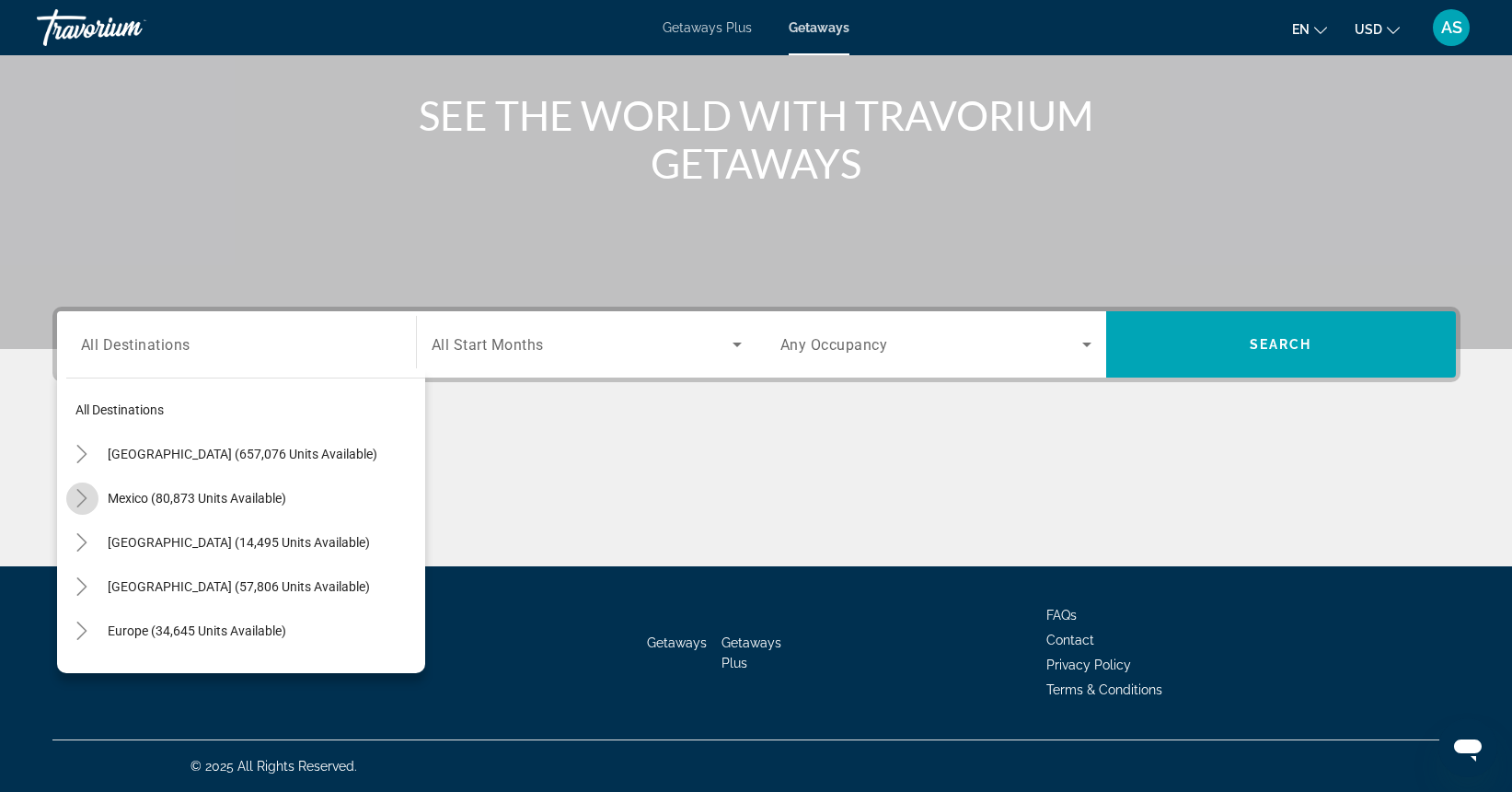
click at [86, 495] on icon "Toggle Mexico (80,873 units available)" at bounding box center [81, 498] width 18 height 18
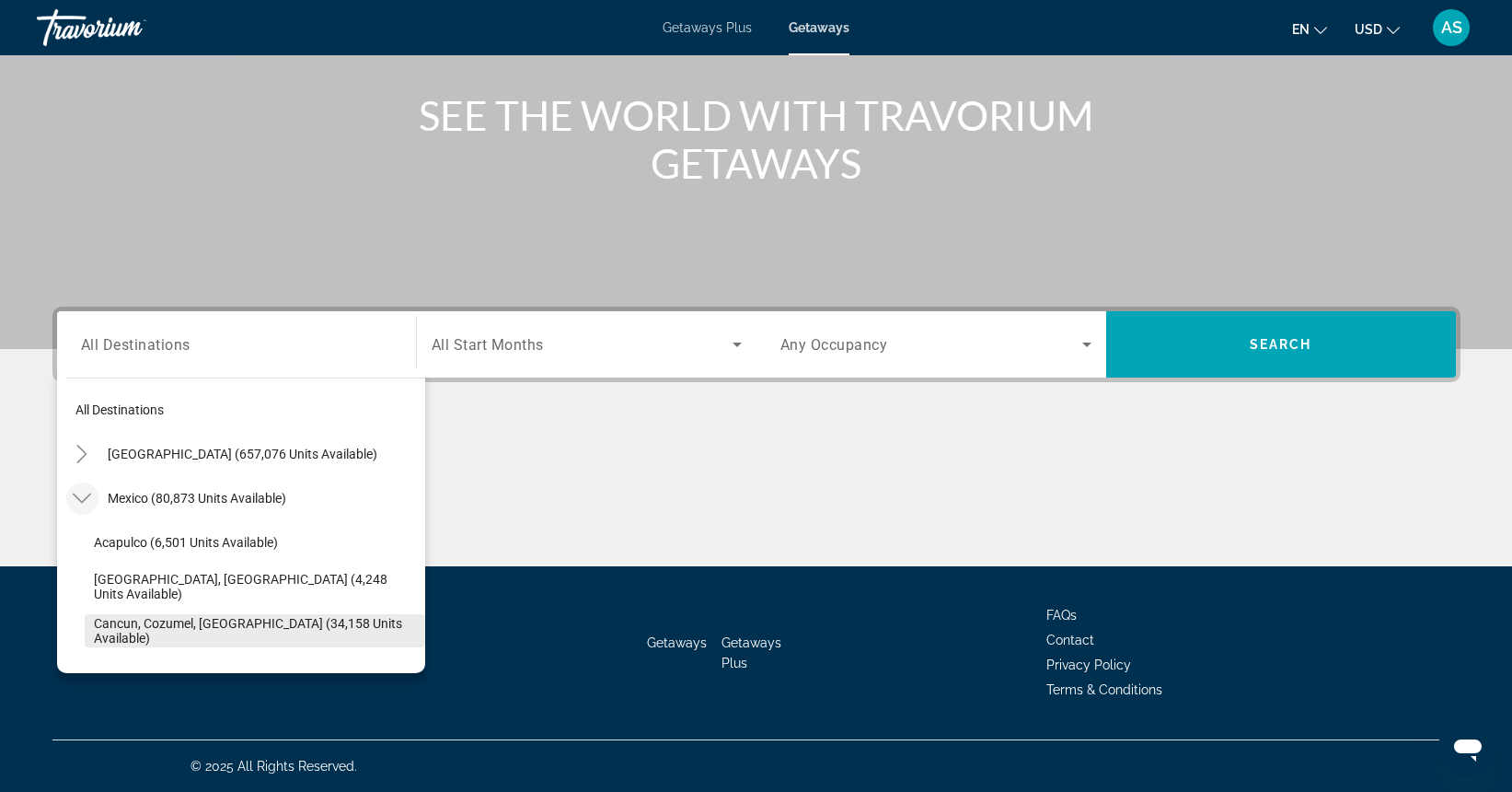
click at [136, 630] on span "Cancun, Cozumel, Riviera Maya (34,158 units available)" at bounding box center [254, 631] width 322 height 30
type input "**********"
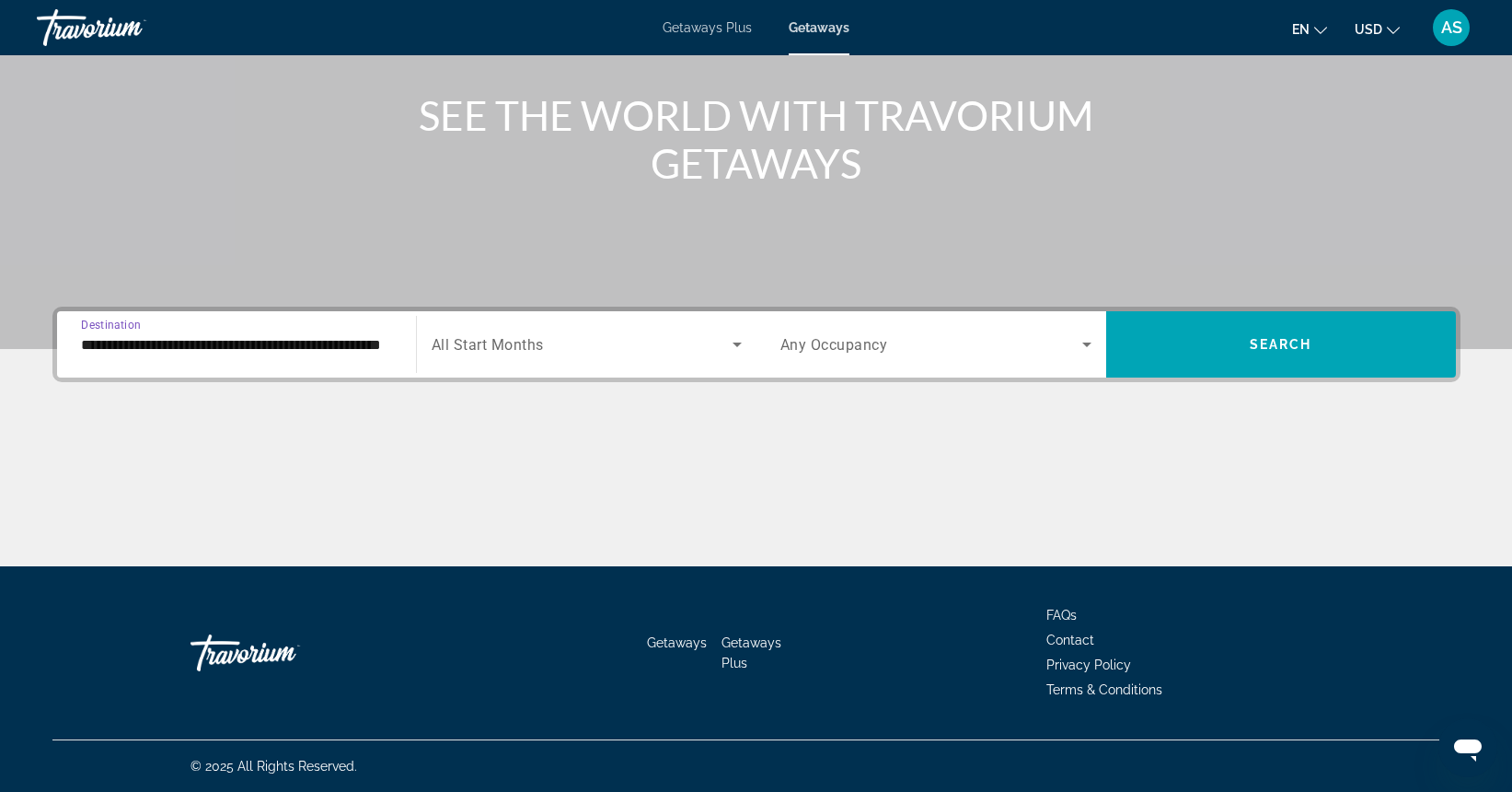
click at [542, 337] on span "All Start Months" at bounding box center [488, 345] width 113 height 17
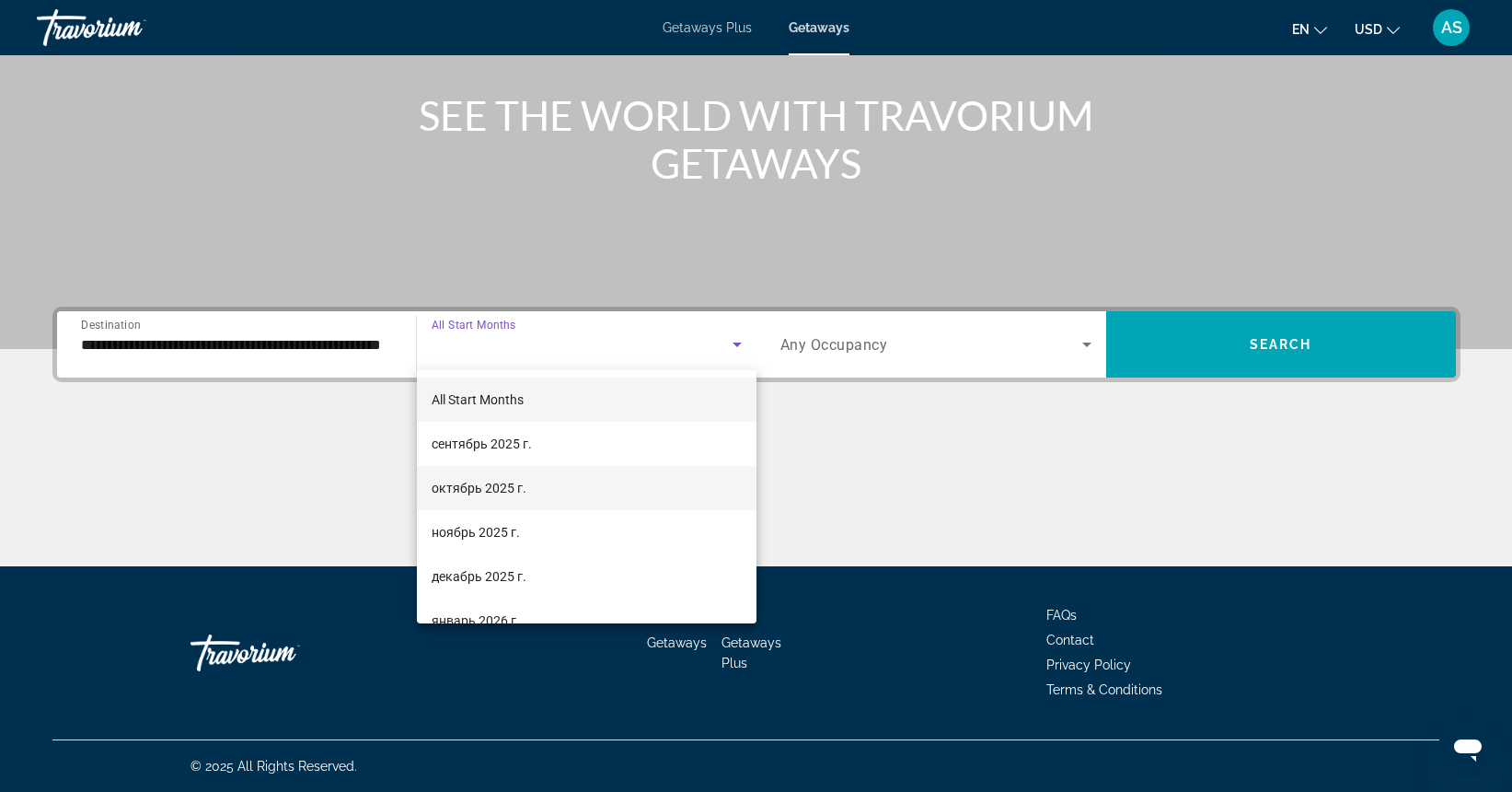
click at [485, 485] on span "октябрь 2025 г." at bounding box center [479, 487] width 95 height 22
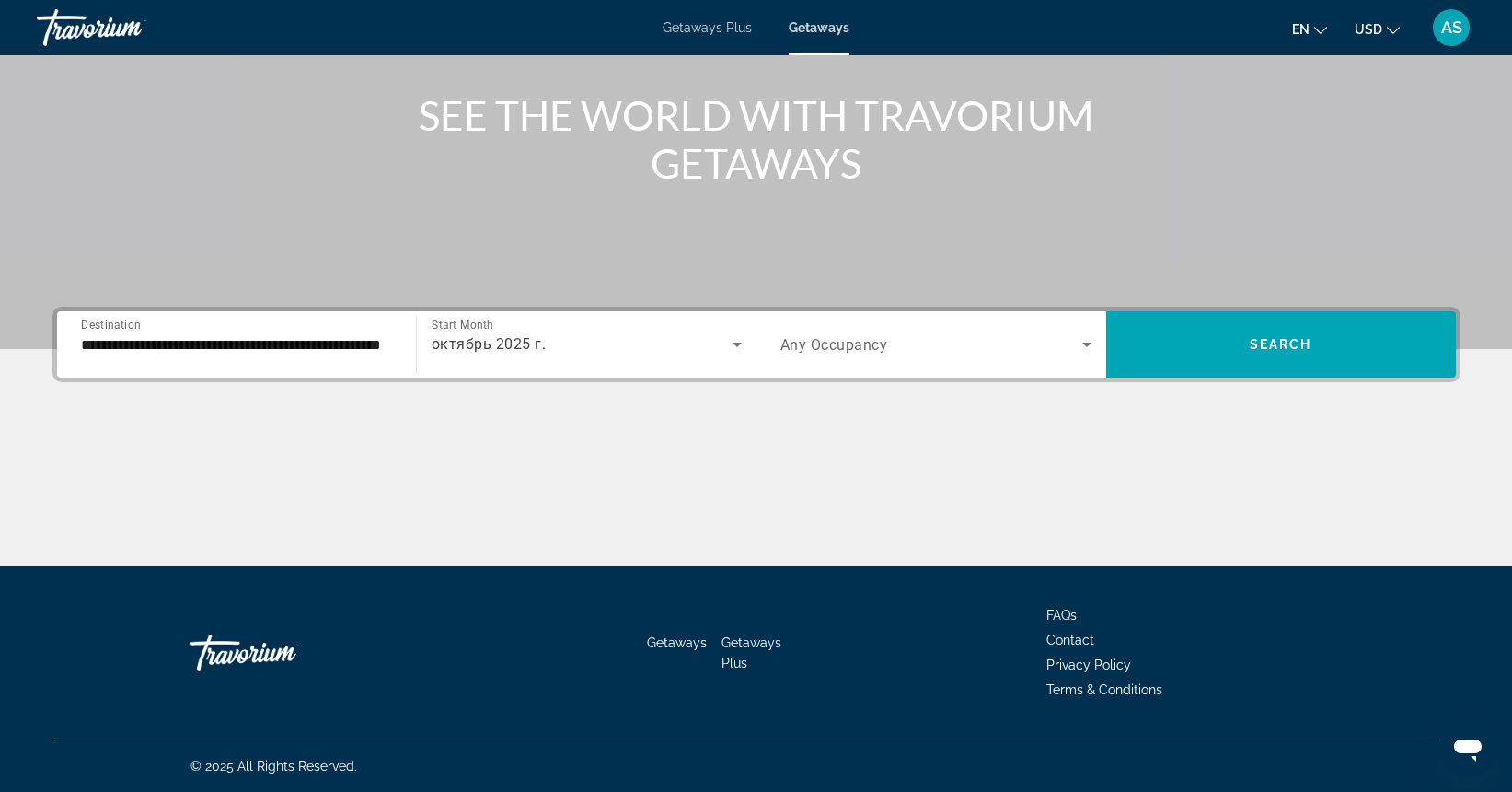
click at [795, 359] on div "Search widget" at bounding box center [936, 344] width 311 height 52
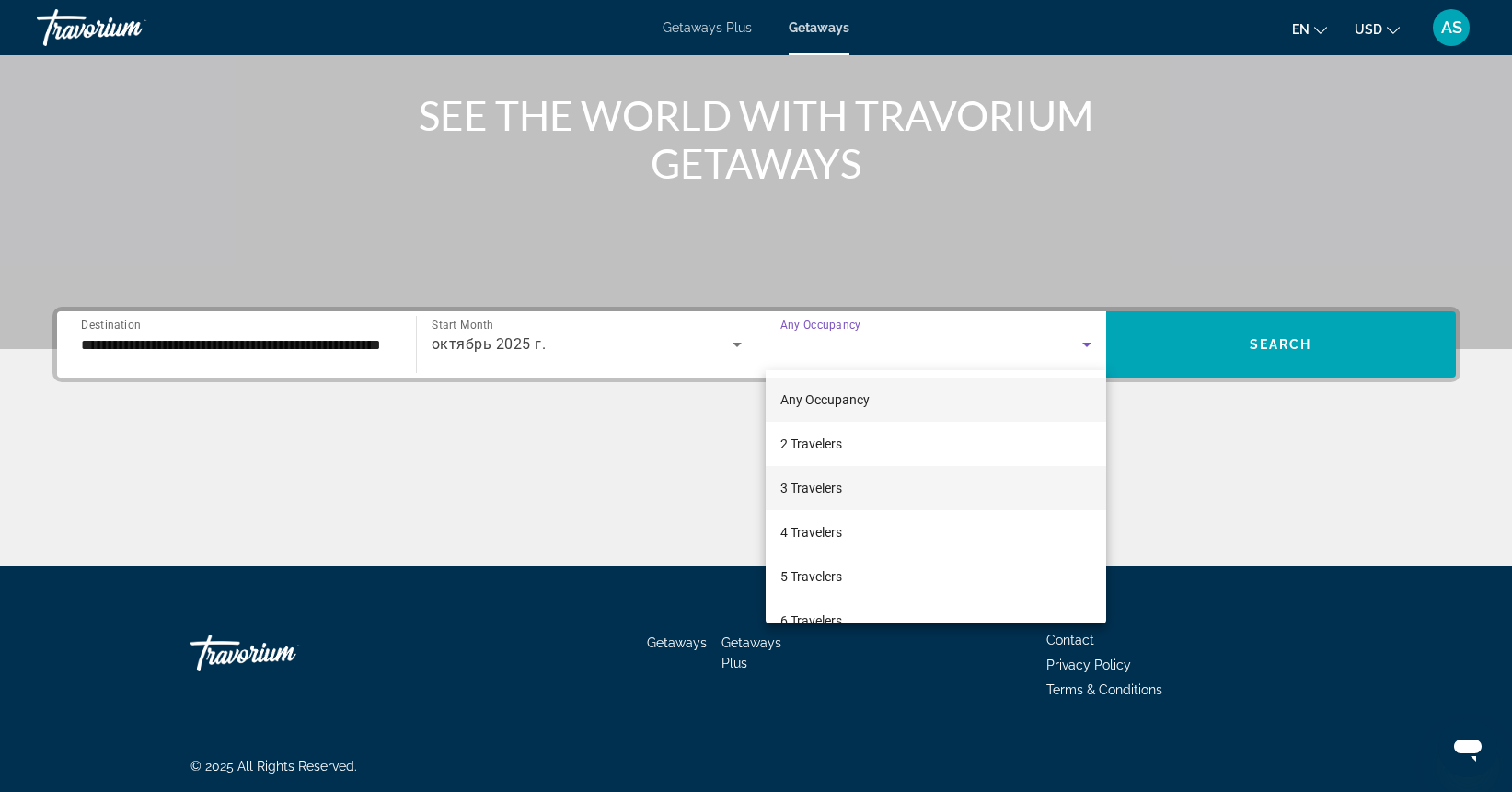
click at [812, 496] on span "3 Travelers" at bounding box center [811, 487] width 62 height 22
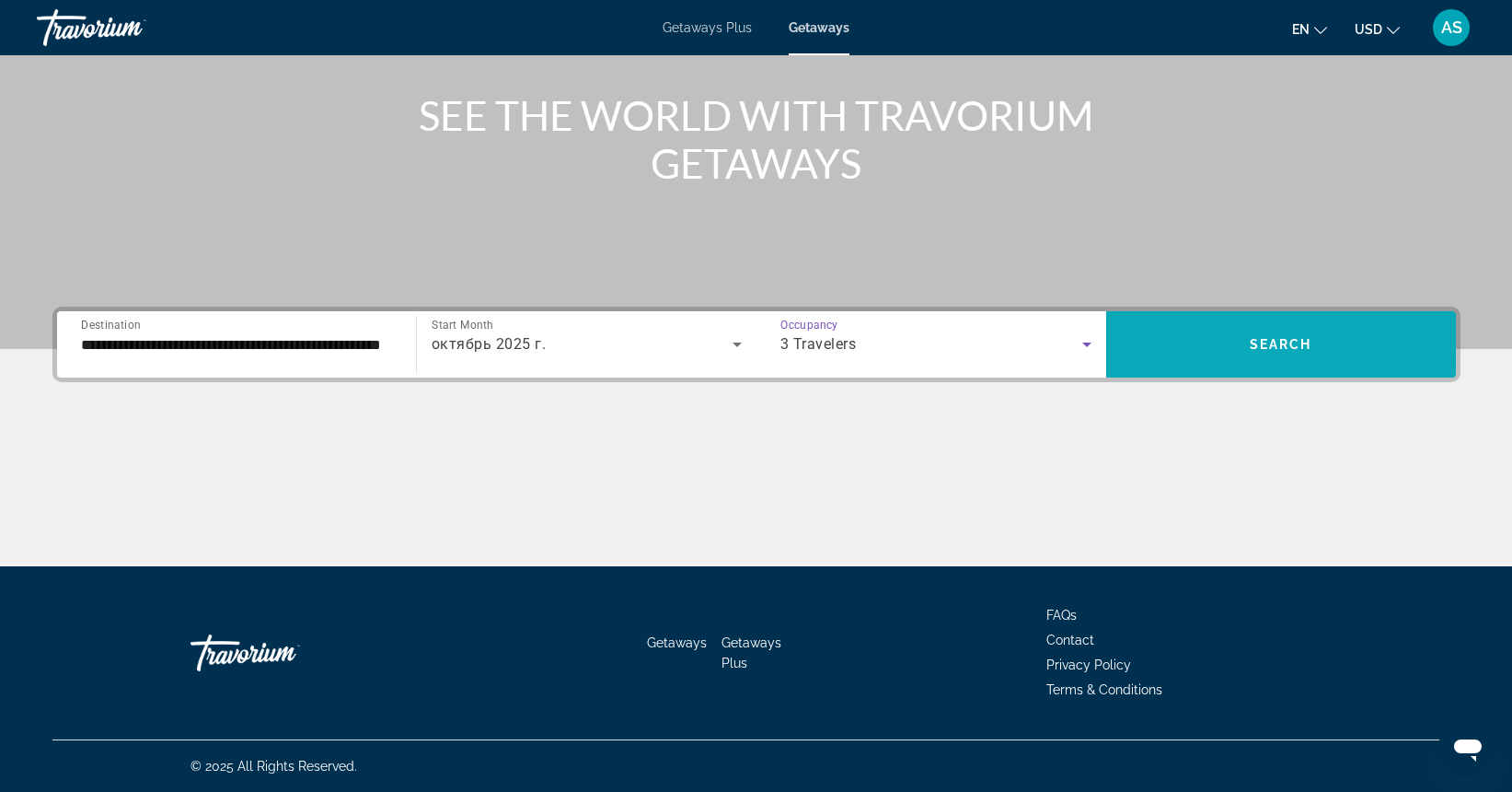
click at [1147, 345] on span "Search widget" at bounding box center [1281, 344] width 350 height 44
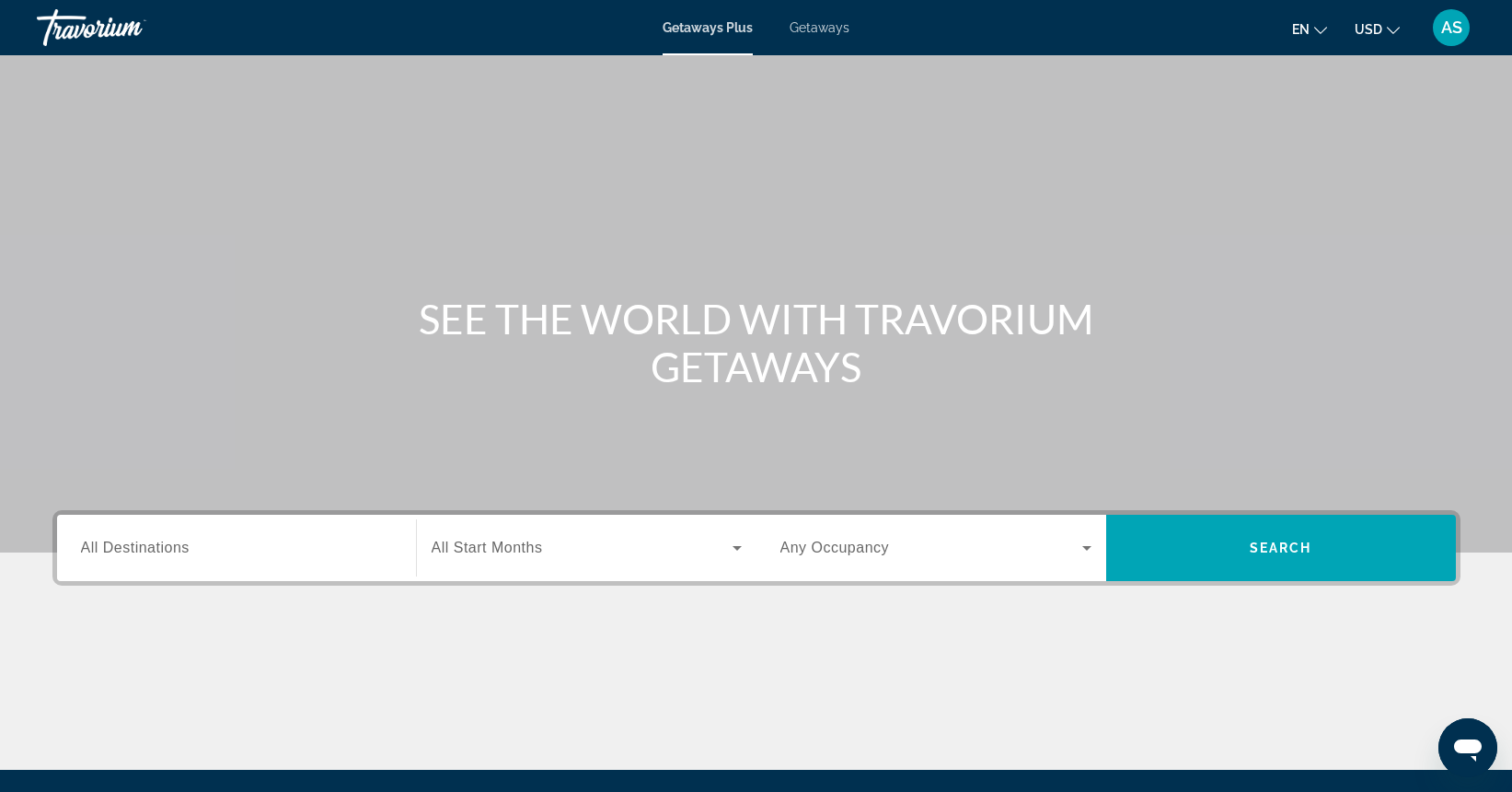
click at [138, 547] on span "All Destinations" at bounding box center [136, 547] width 109 height 15
click at [138, 547] on input "Destination All Destinations" at bounding box center [237, 548] width 311 height 22
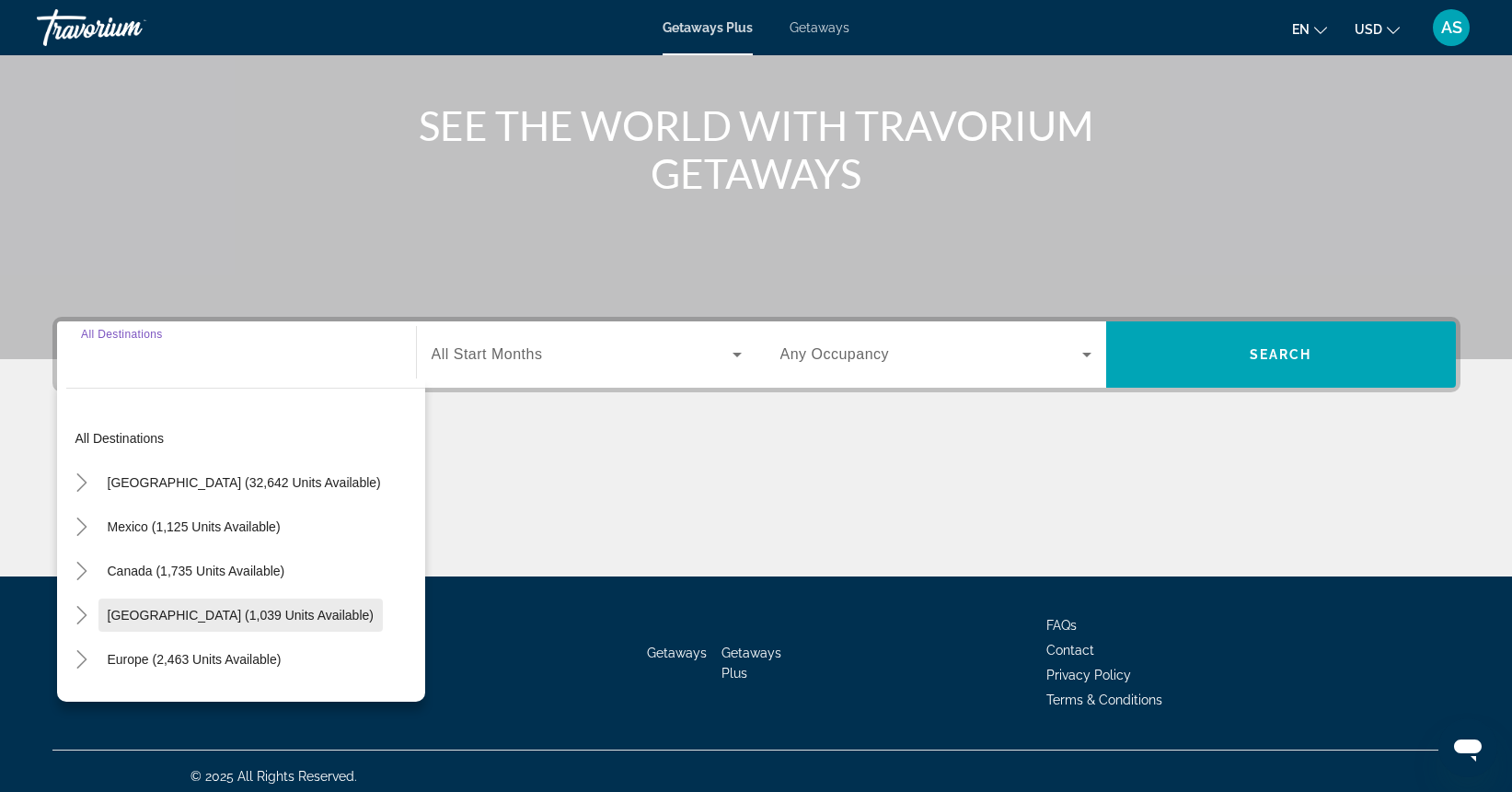
scroll to position [189, 0]
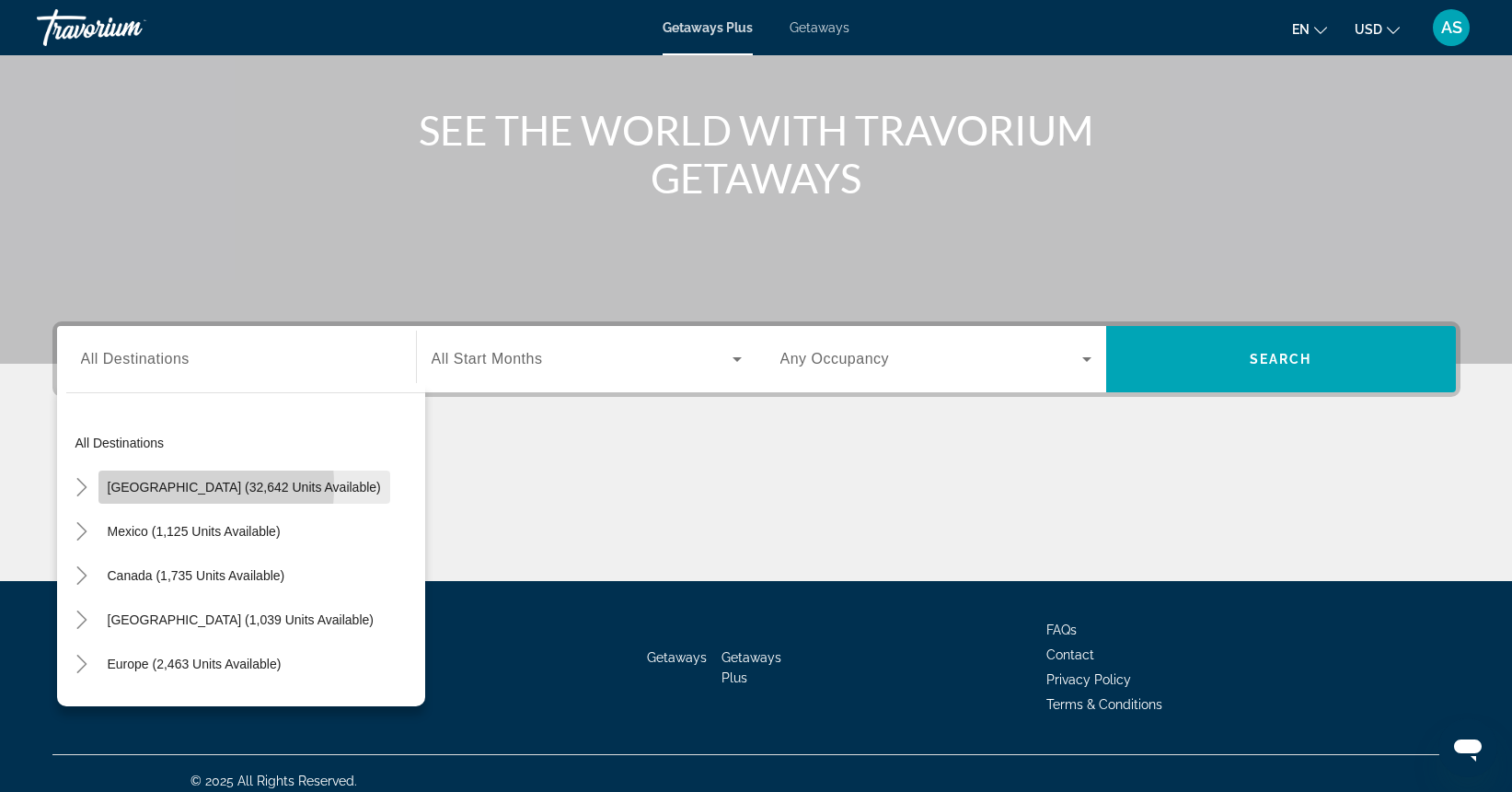
click at [138, 486] on span "[GEOGRAPHIC_DATA] (32,642 units available)" at bounding box center [245, 486] width 273 height 14
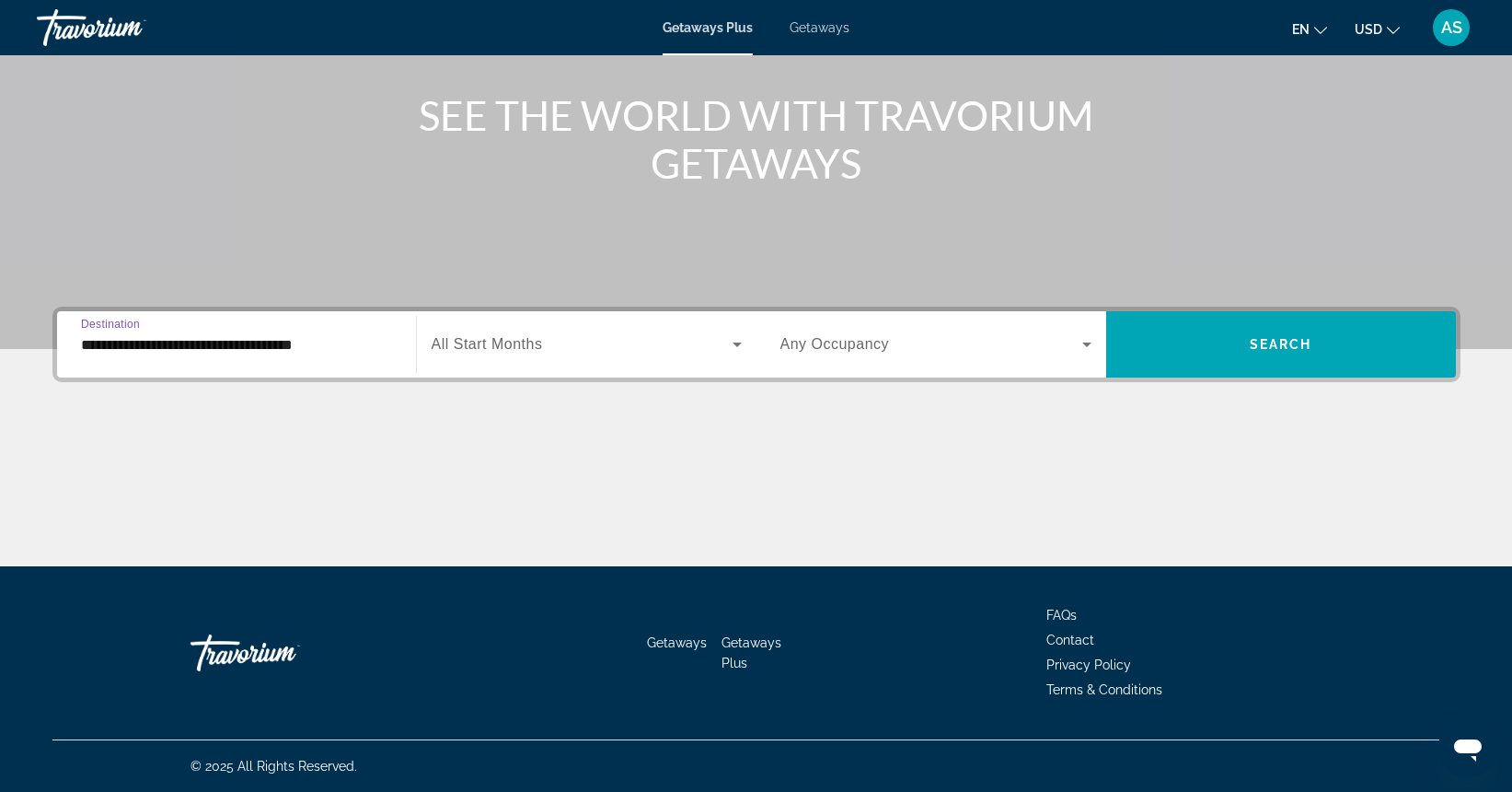
click at [144, 350] on input "**********" at bounding box center [237, 345] width 311 height 22
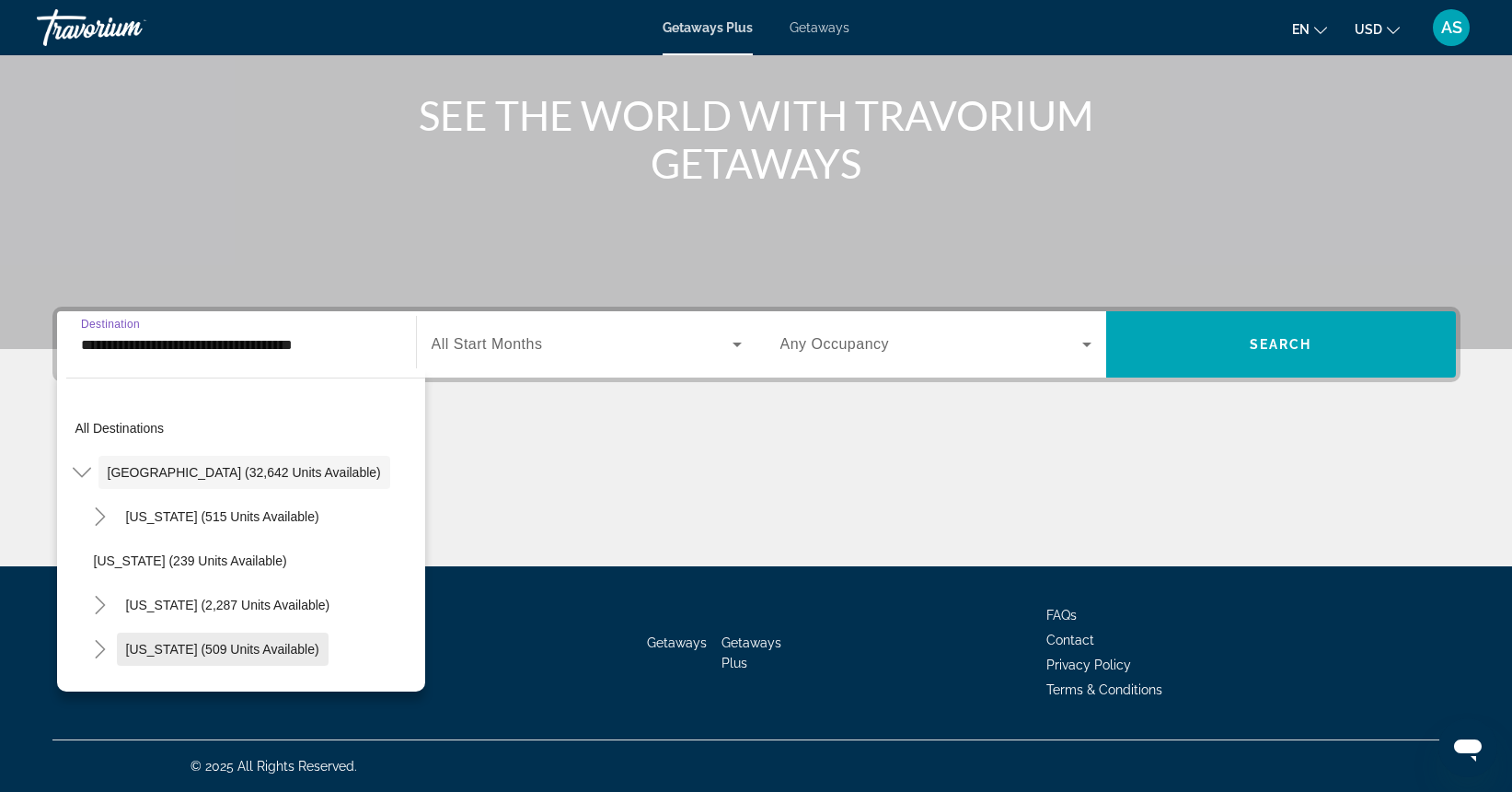
click at [144, 649] on span "[US_STATE] (509 units available)" at bounding box center [223, 649] width 193 height 14
type input "**********"
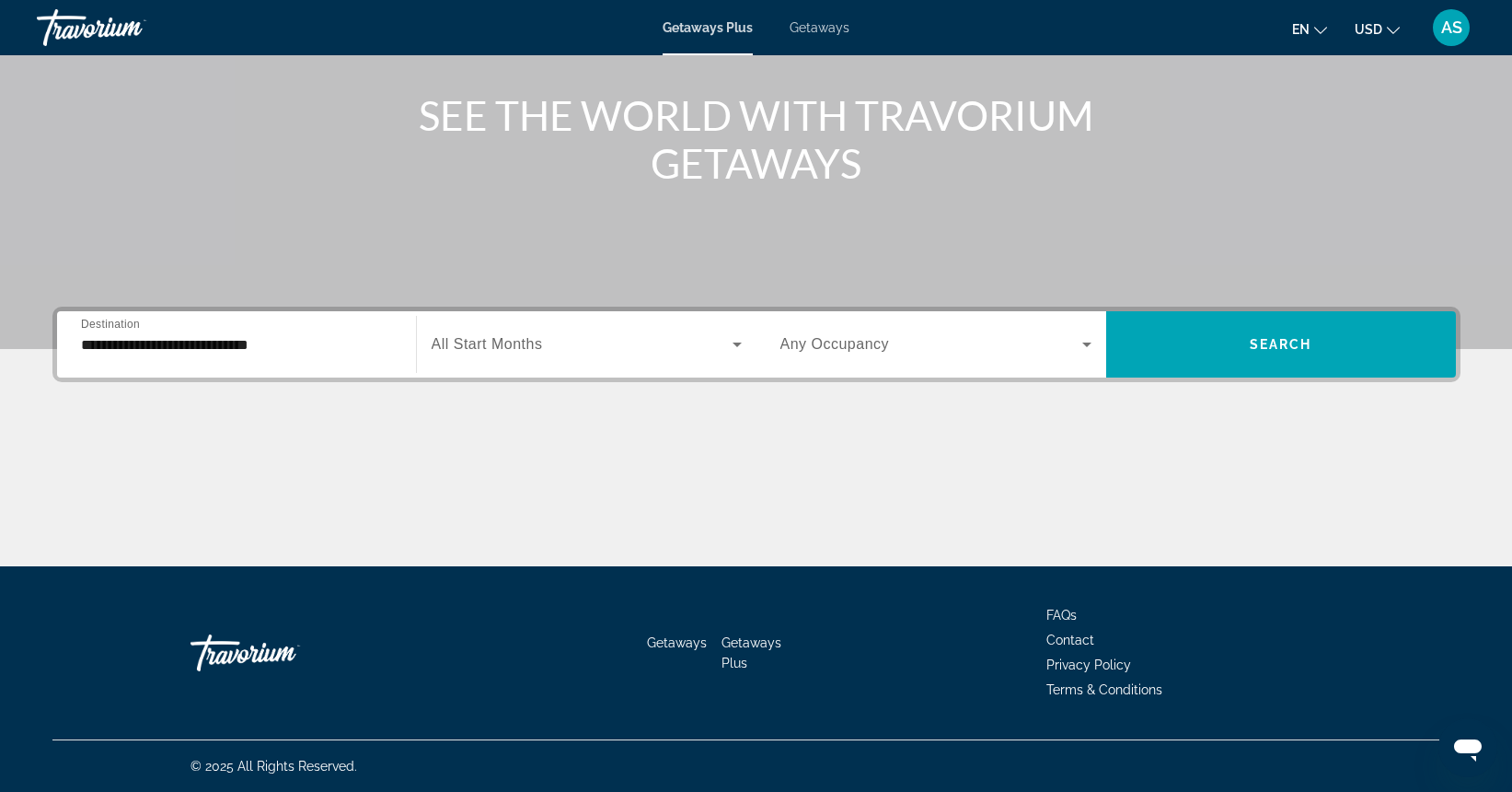
click at [536, 342] on span "All Start Months" at bounding box center [487, 344] width 112 height 15
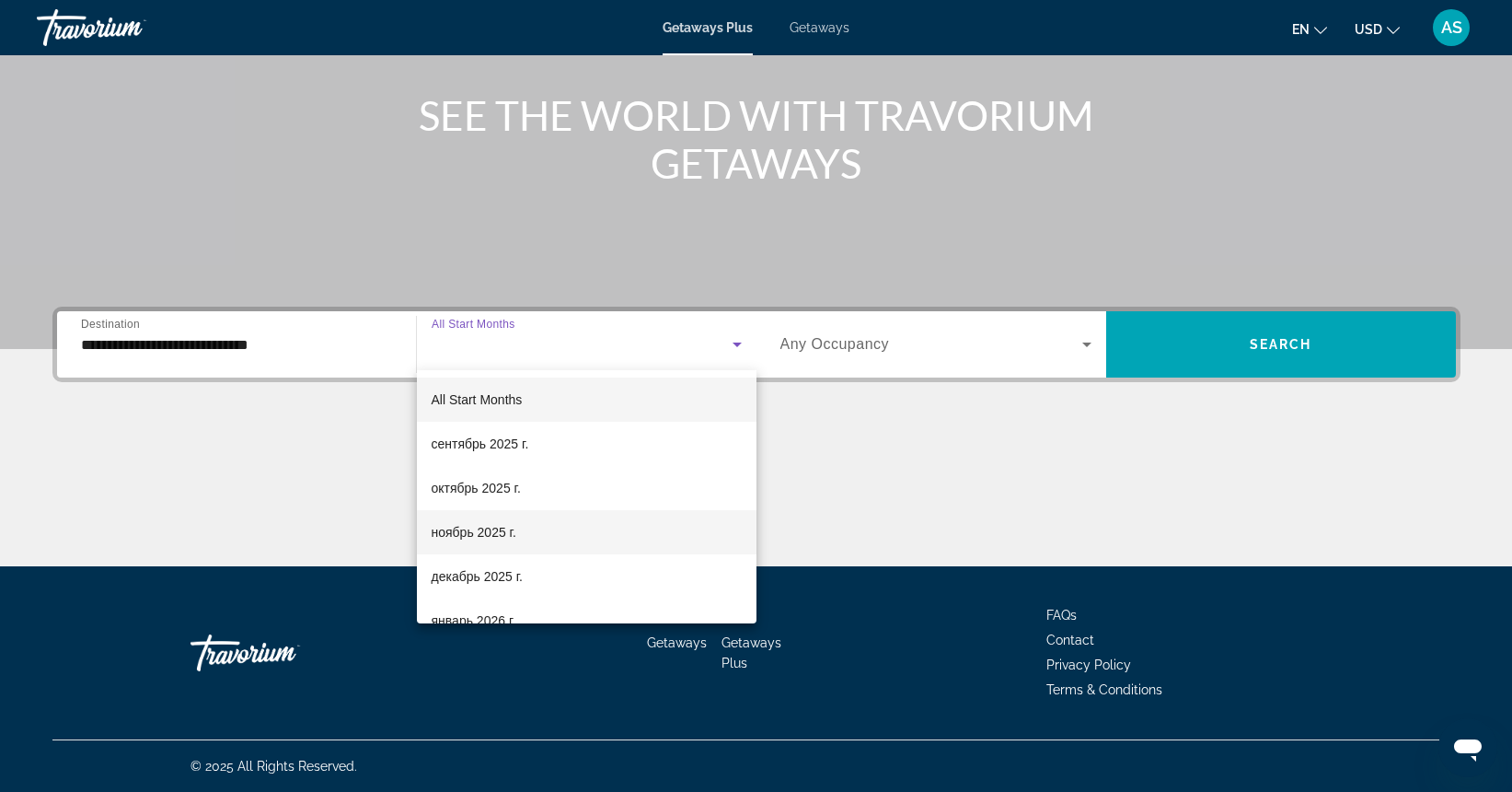
click at [488, 534] on span "ноябрь 2025 г." at bounding box center [474, 531] width 85 height 22
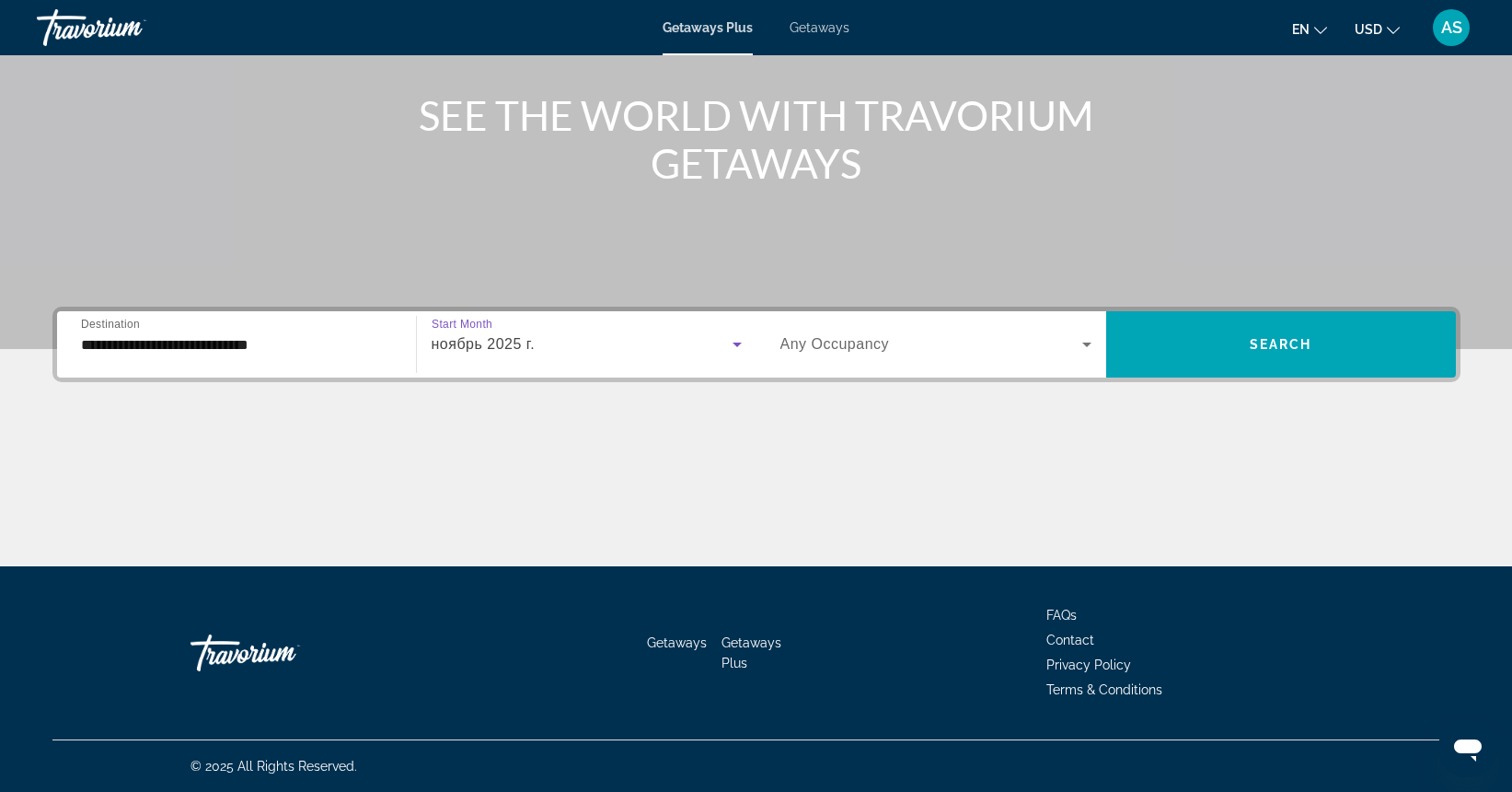
click at [815, 337] on span "Any Occupancy" at bounding box center [835, 344] width 110 height 15
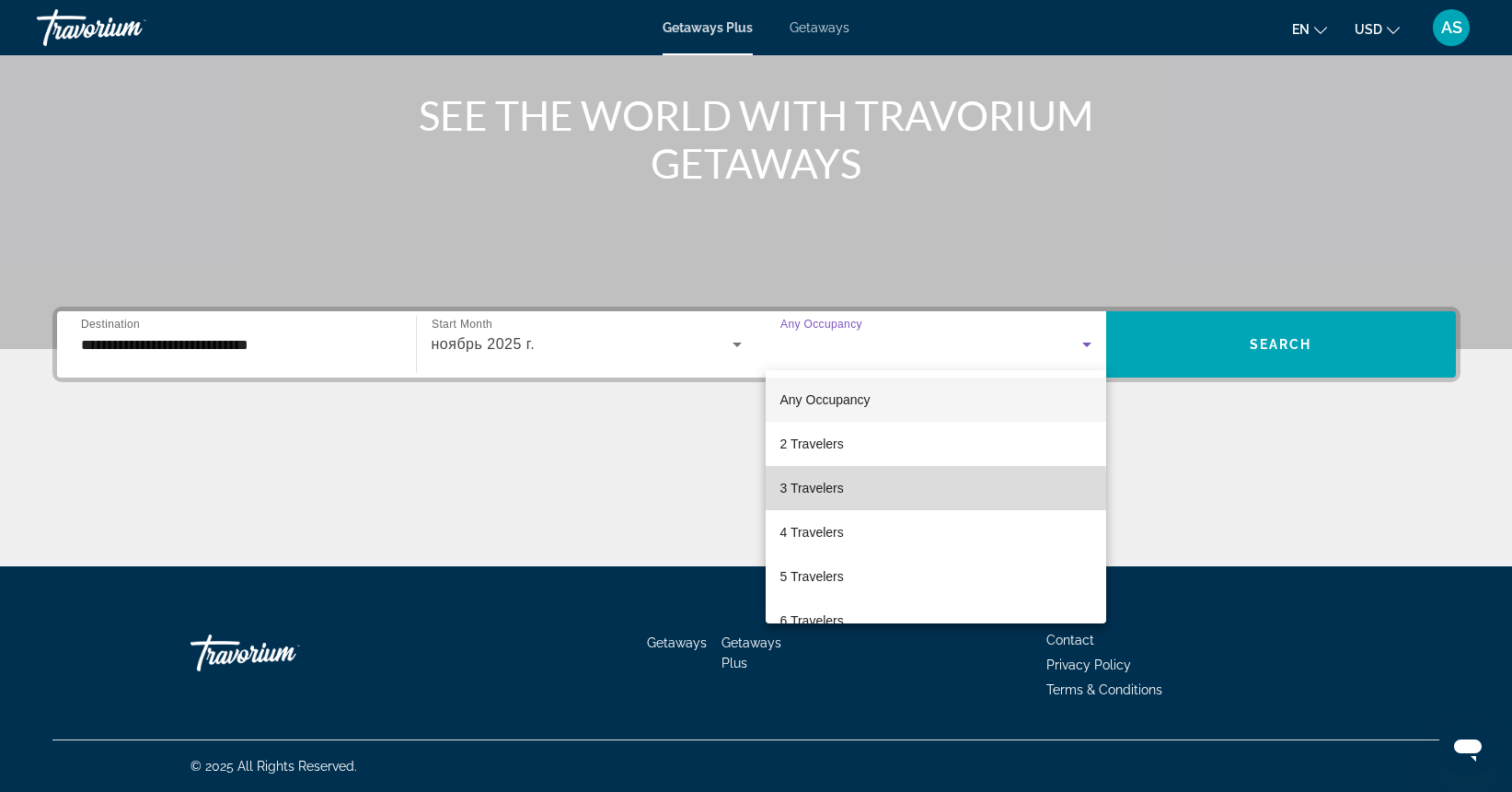
click at [833, 494] on span "3 Travelers" at bounding box center [812, 487] width 63 height 22
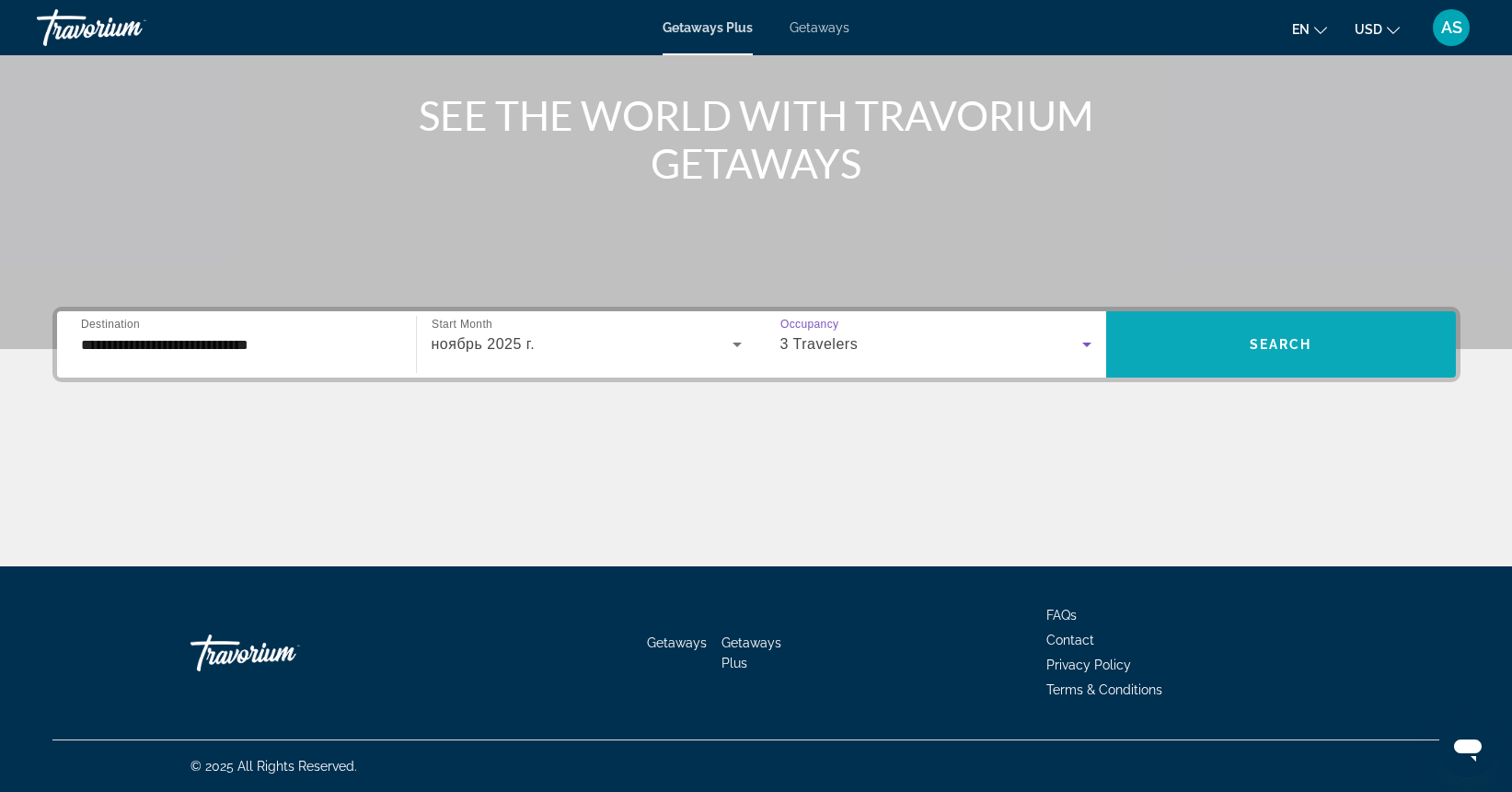
click at [1173, 333] on span "Search widget" at bounding box center [1281, 344] width 350 height 44
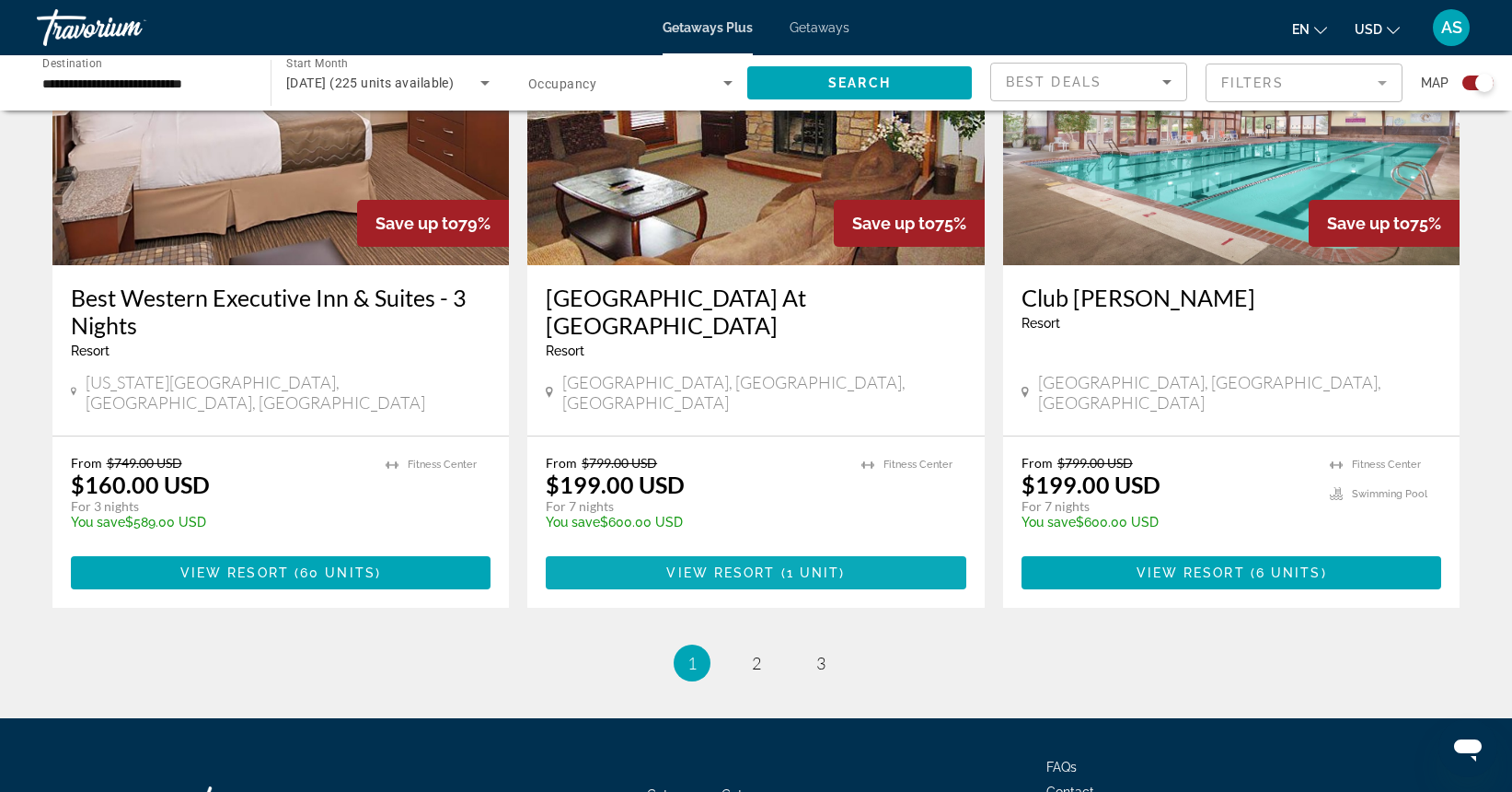
scroll to position [2788, 0]
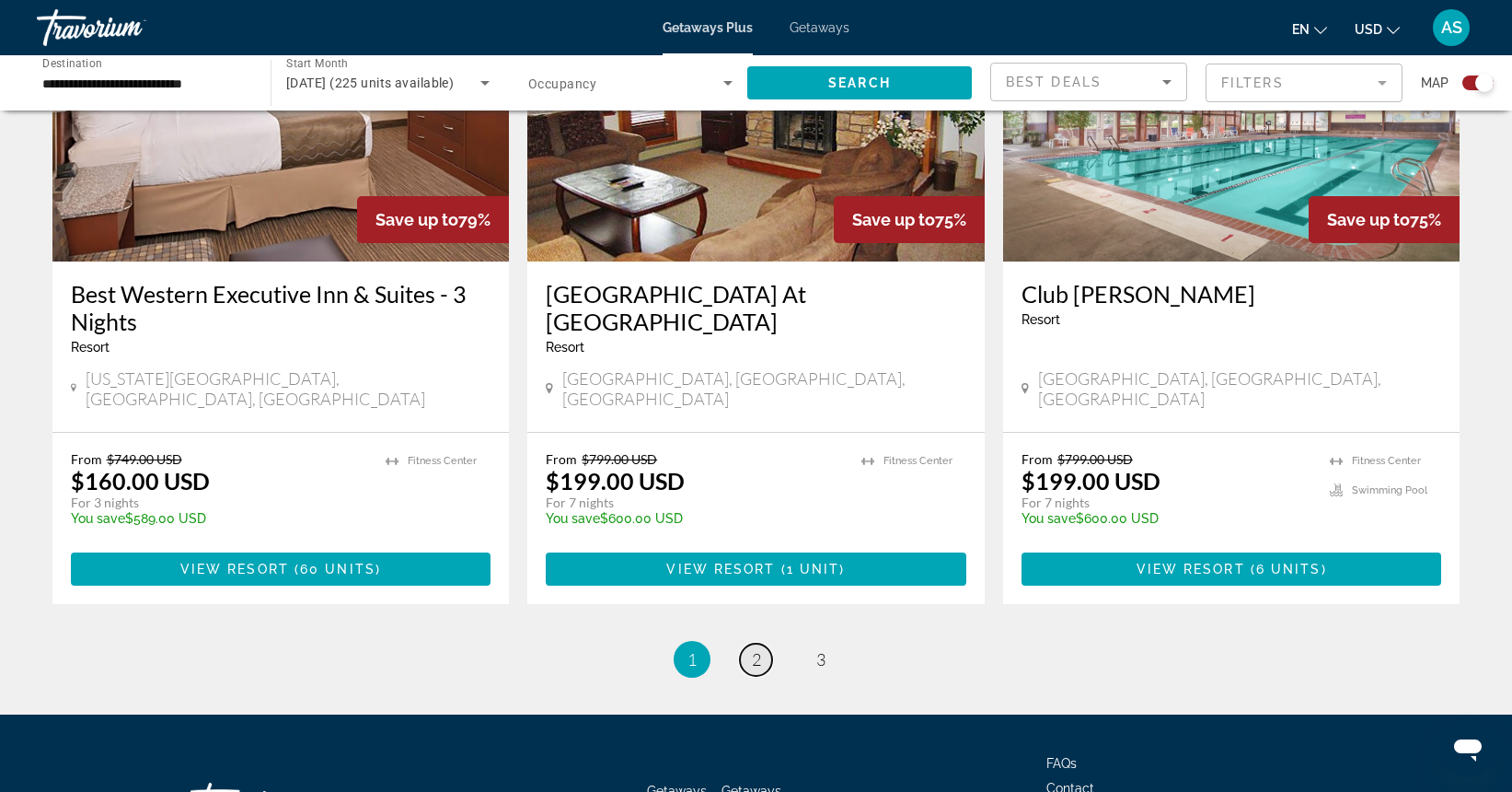
click at [750, 643] on link "page 2" at bounding box center [756, 659] width 32 height 32
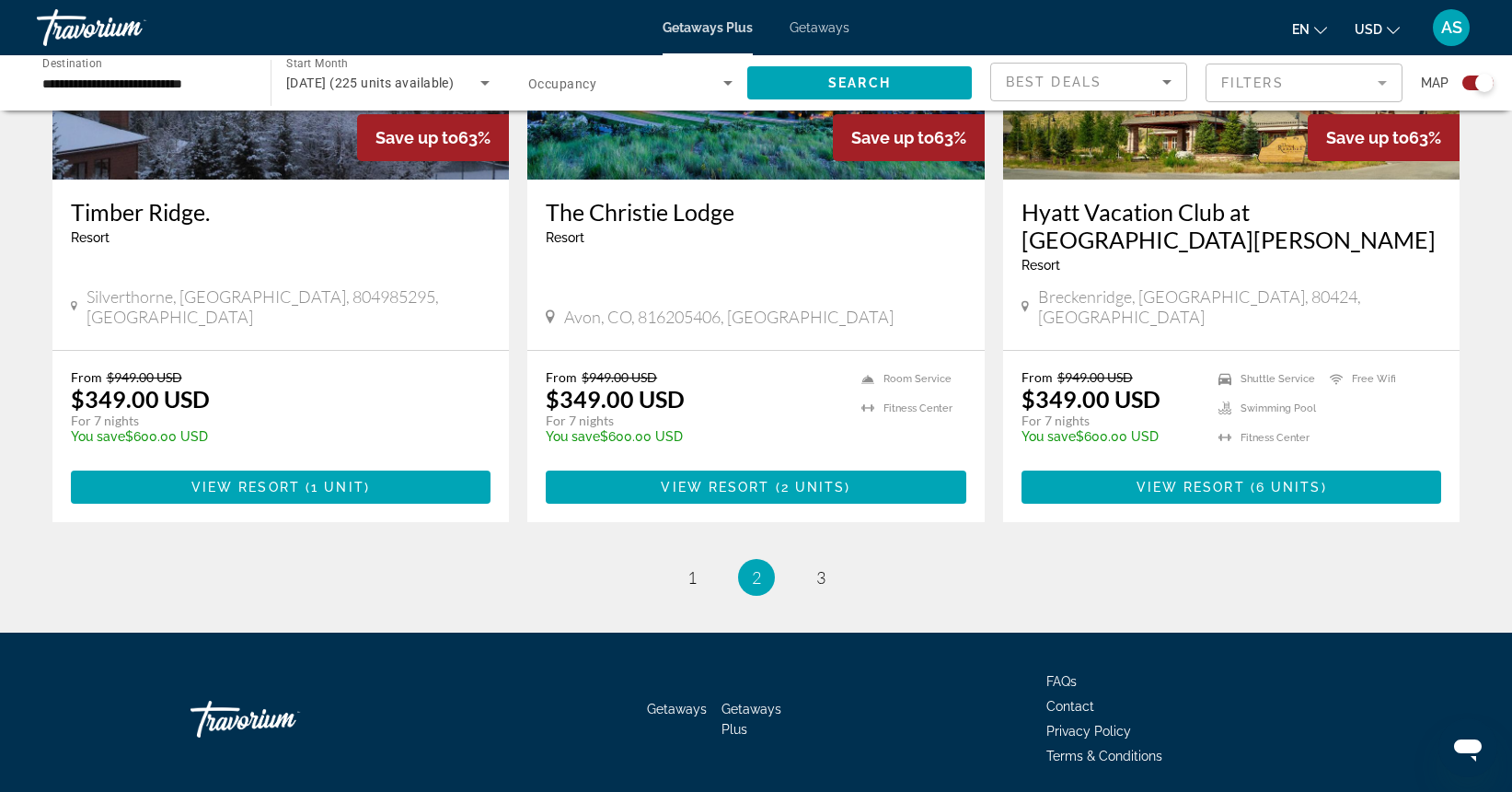
scroll to position [2840, 0]
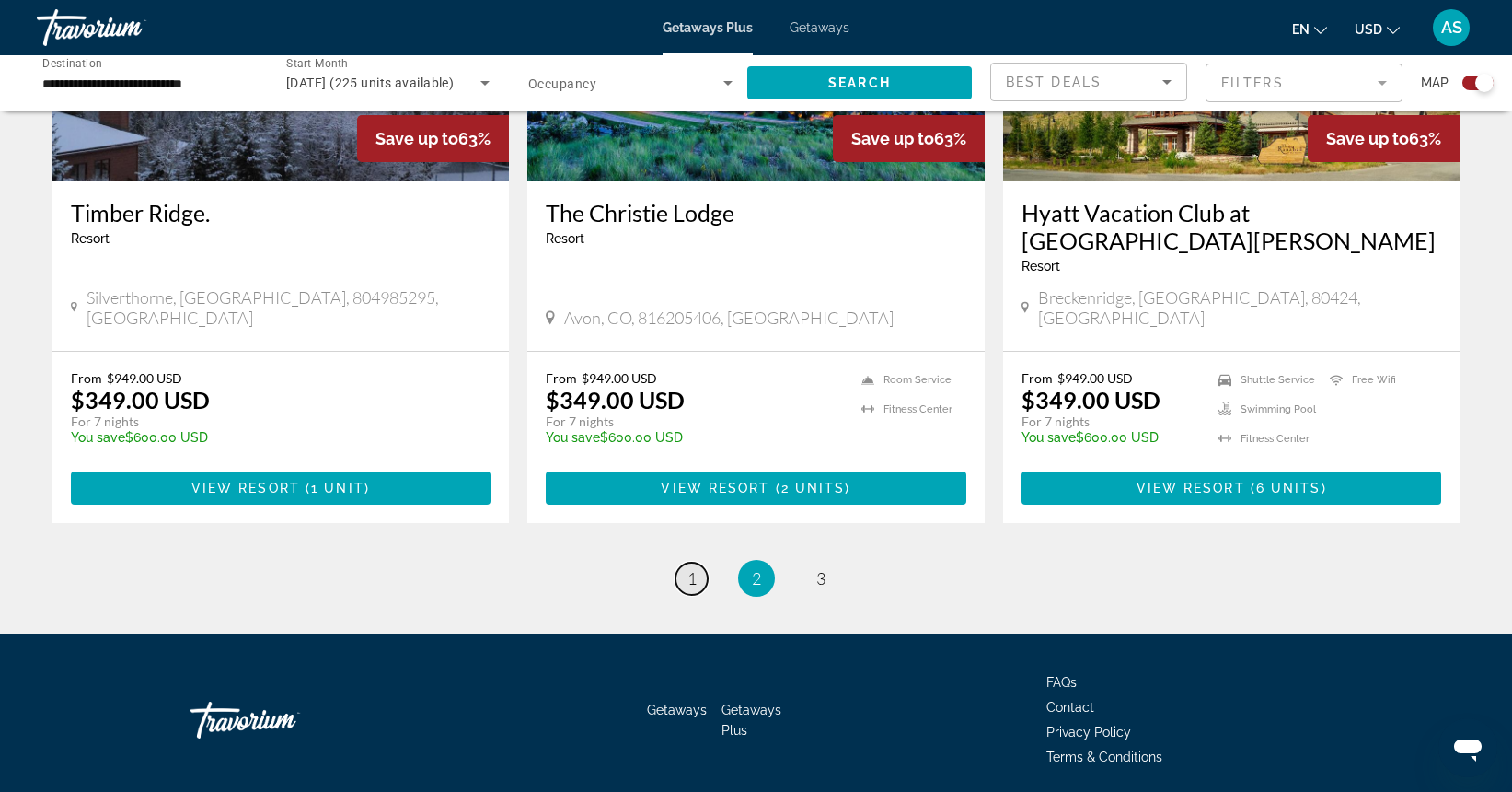
click at [693, 567] on span "1" at bounding box center [692, 577] width 10 height 20
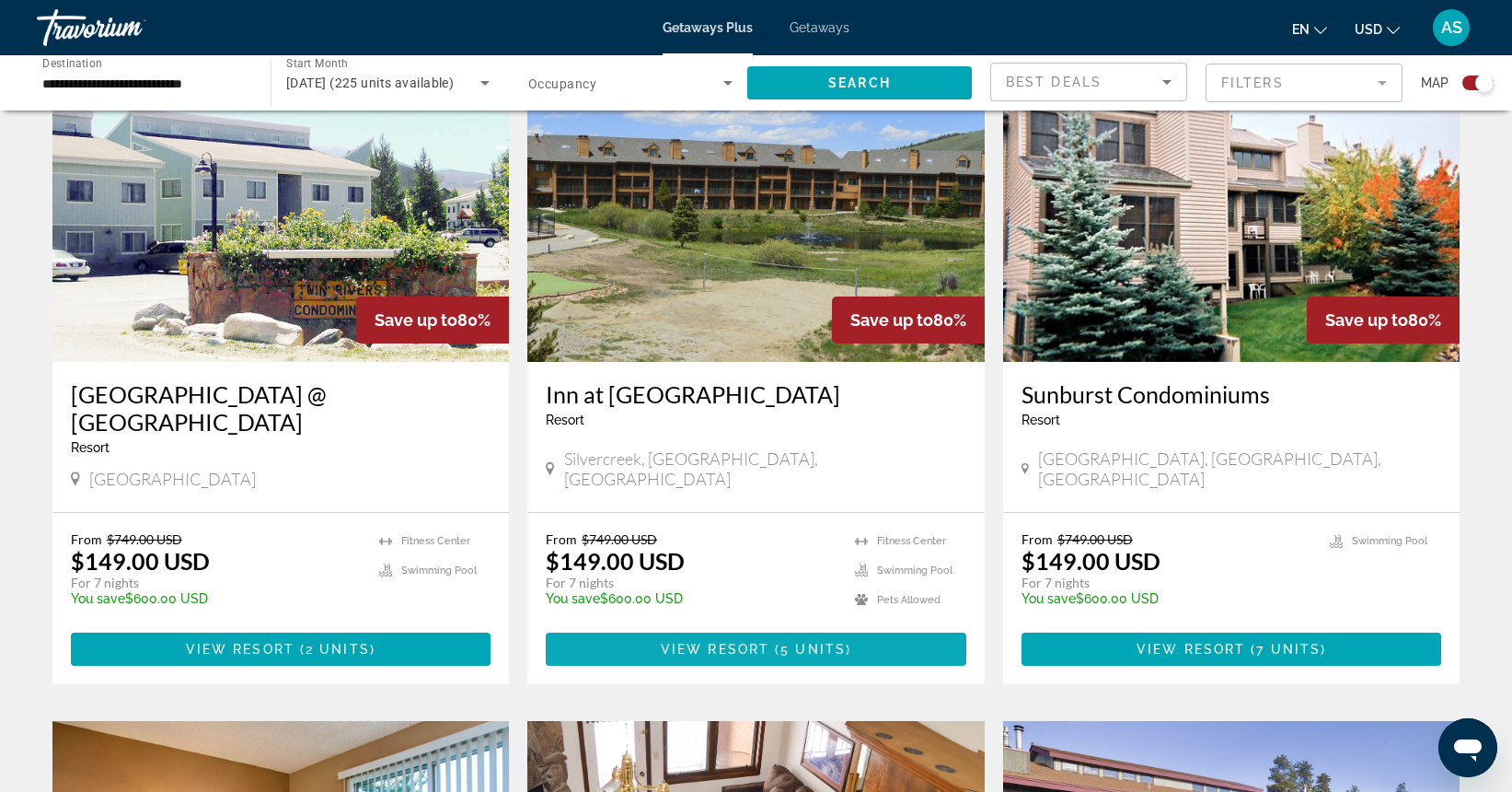
scroll to position [679, 1]
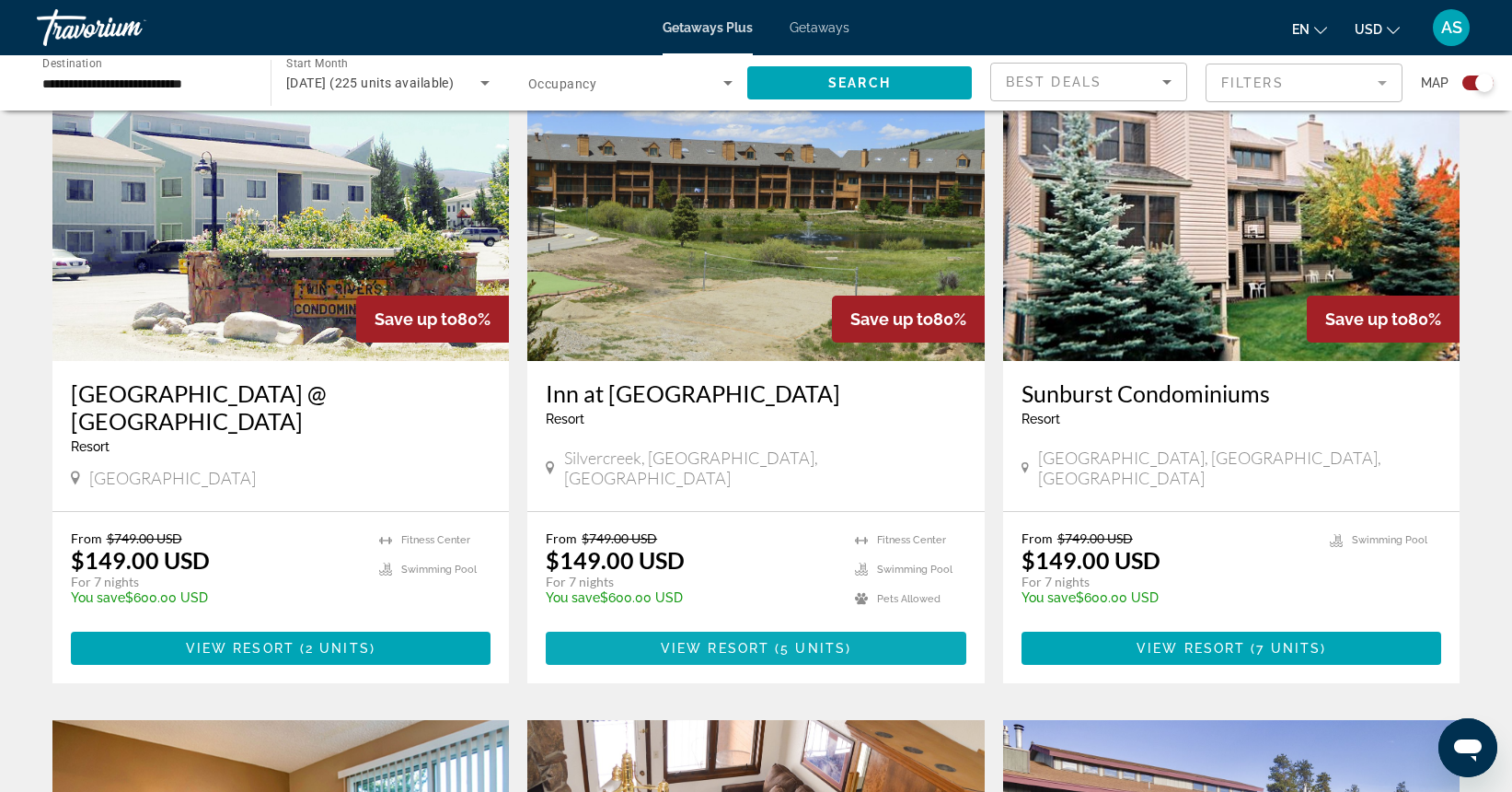
click at [711, 641] on span "View Resort" at bounding box center [715, 648] width 109 height 14
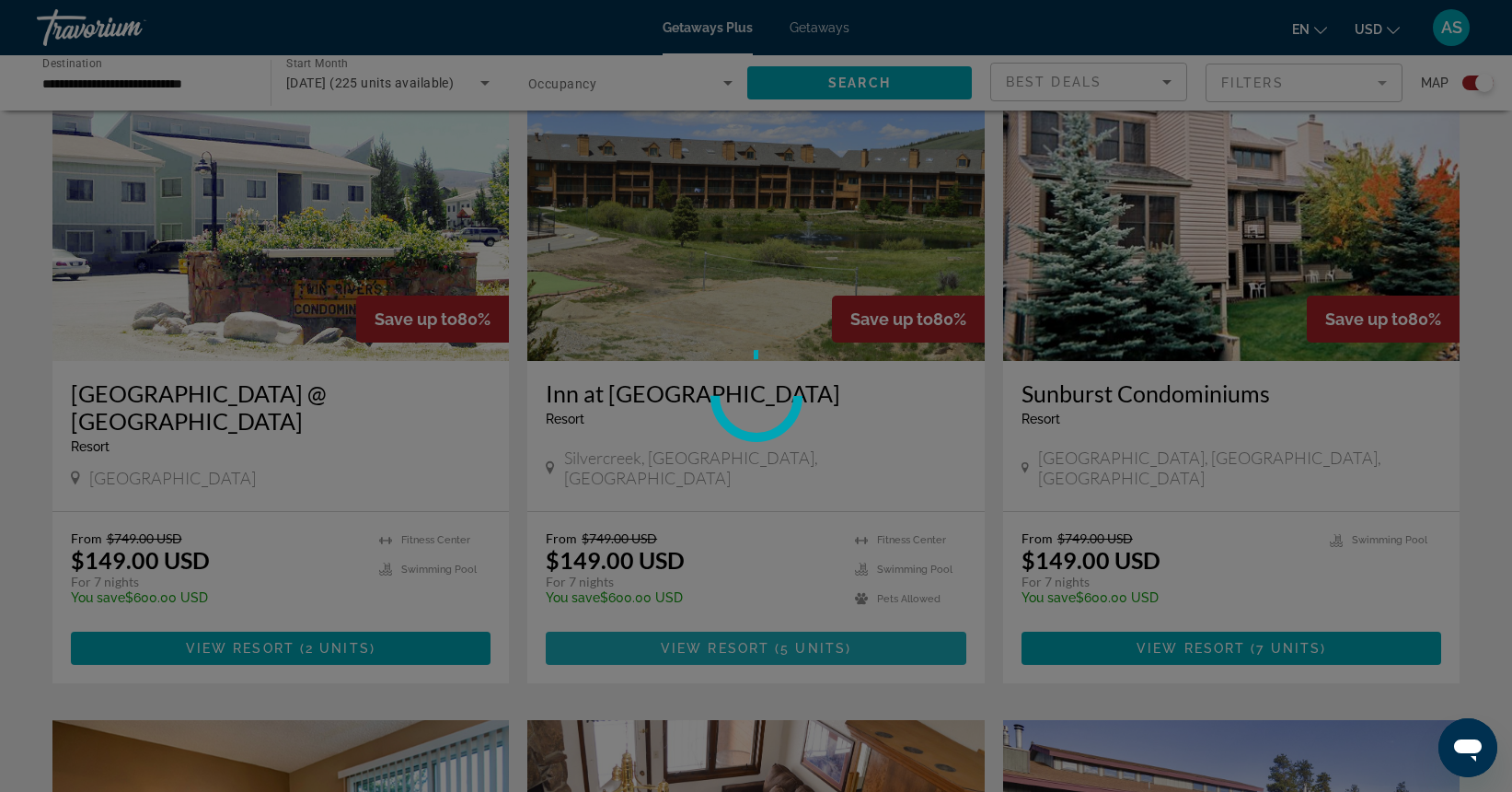
scroll to position [679, 0]
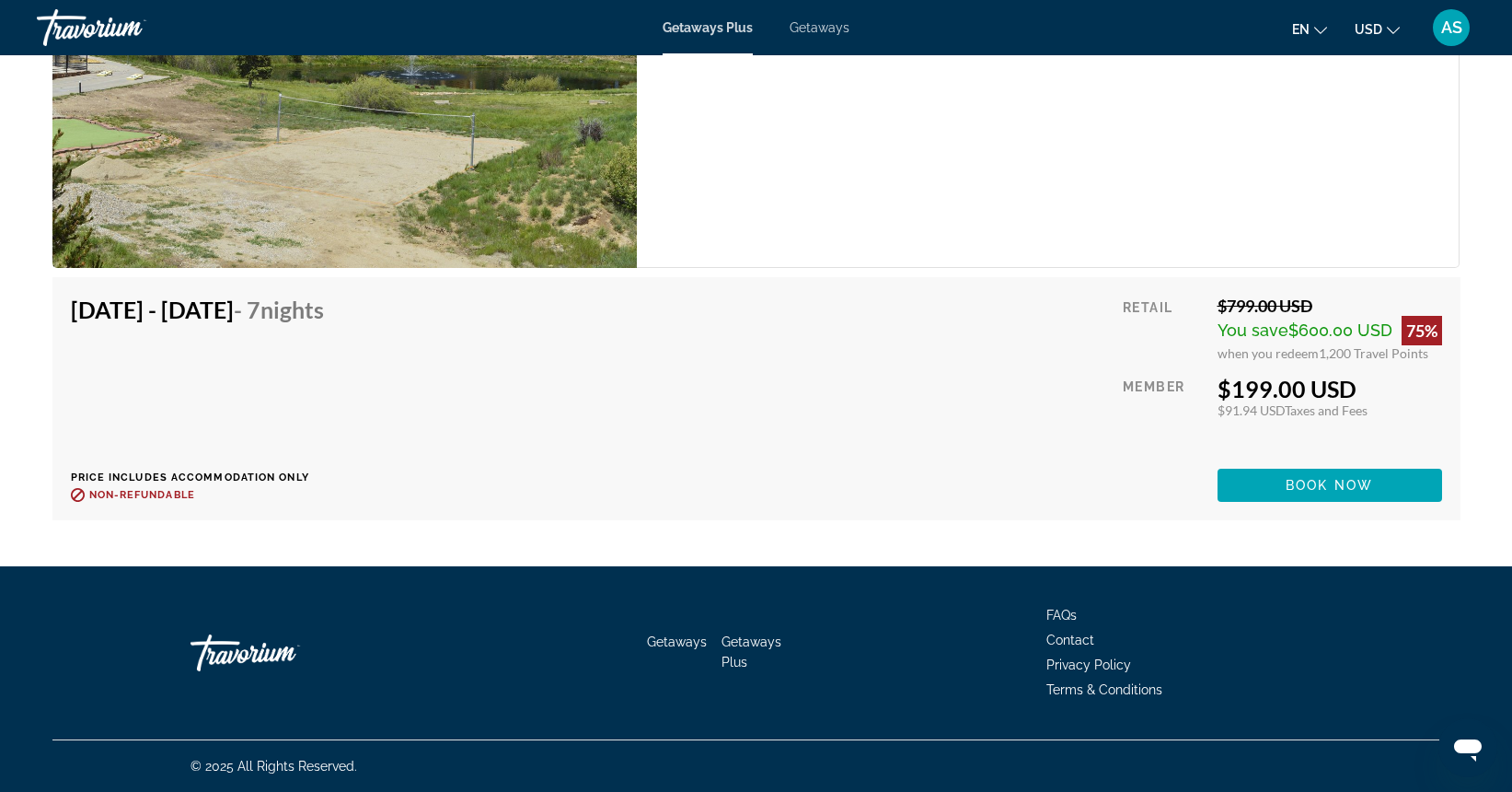
scroll to position [4537, 0]
